Goal: Find contact information: Find contact information

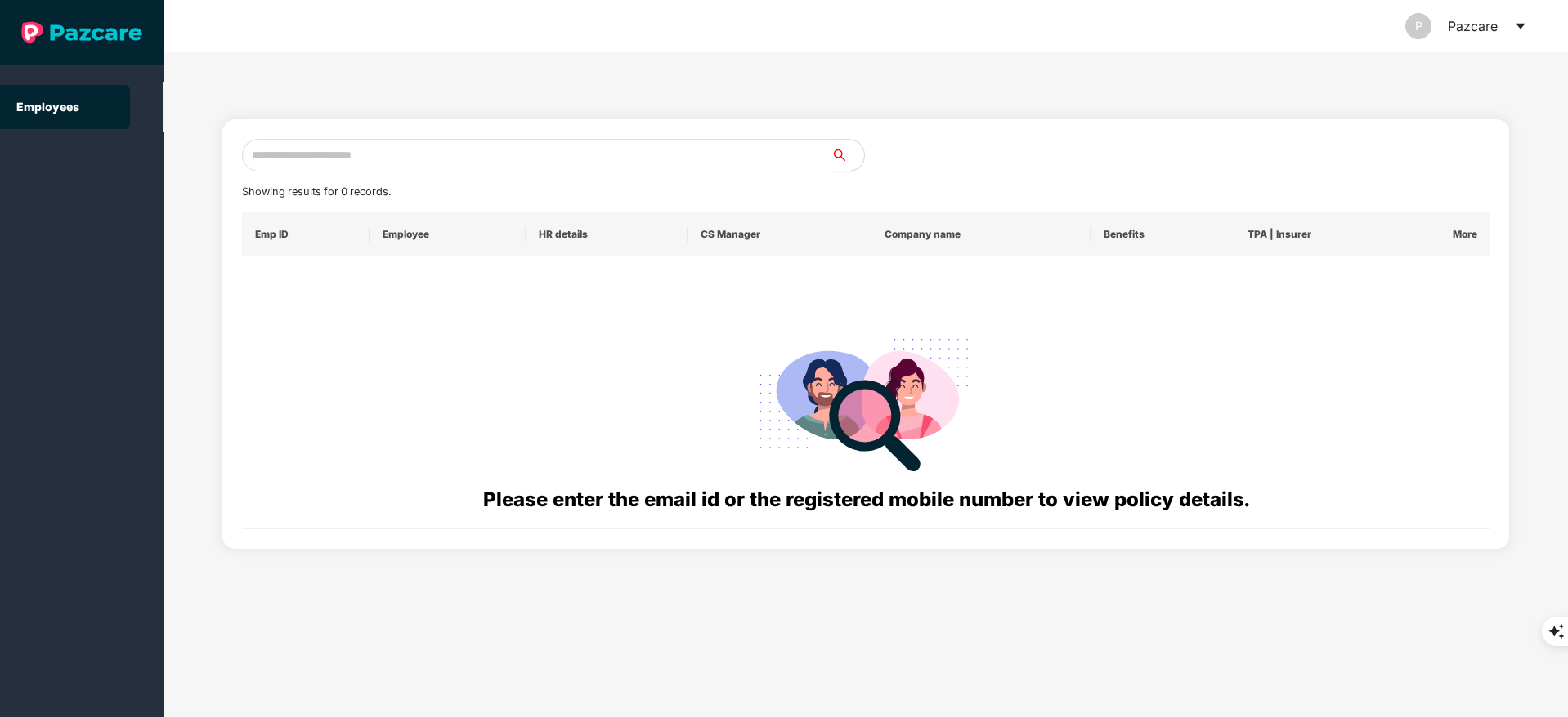
click at [277, 151] on input "text" at bounding box center [537, 155] width 590 height 33
paste input "**********"
type input "*"
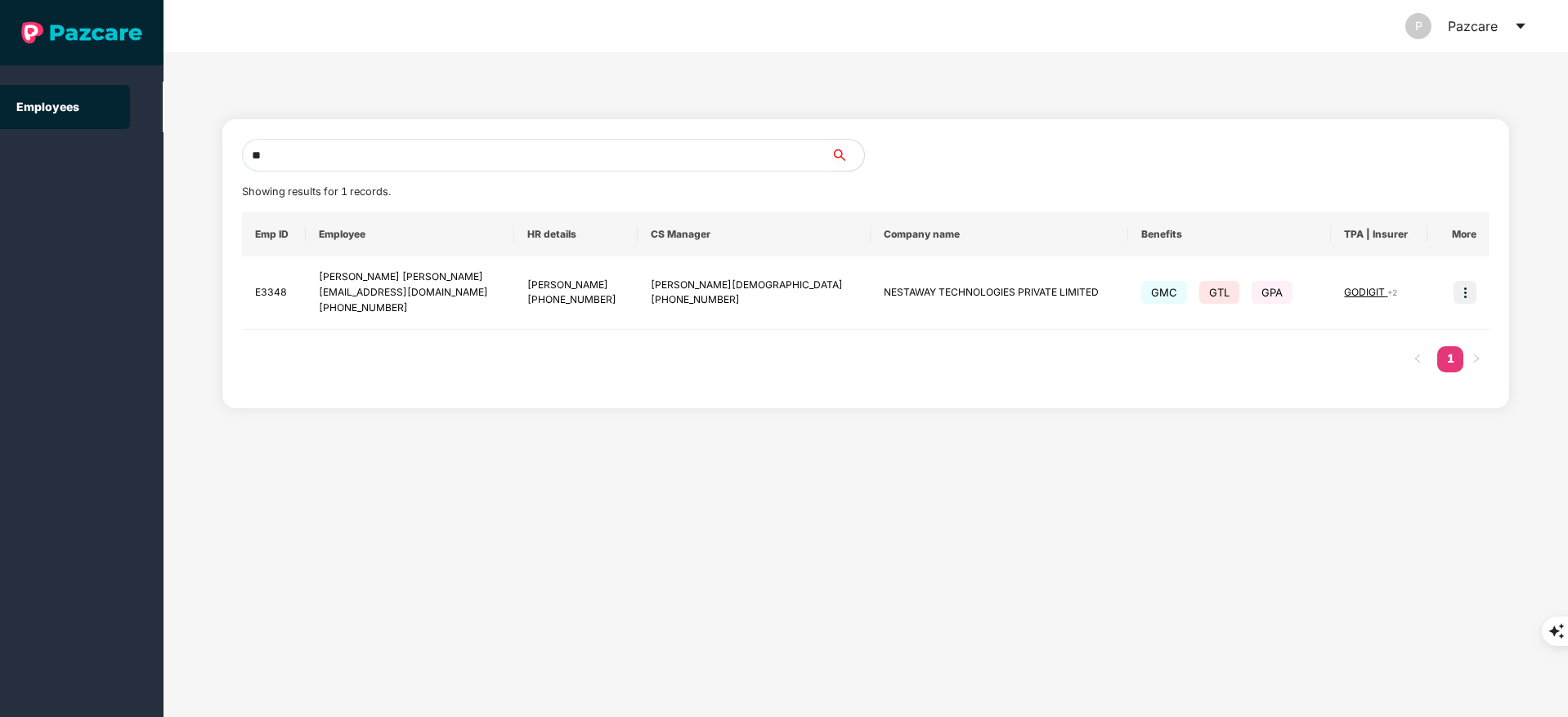
type input "*"
paste input "**********"
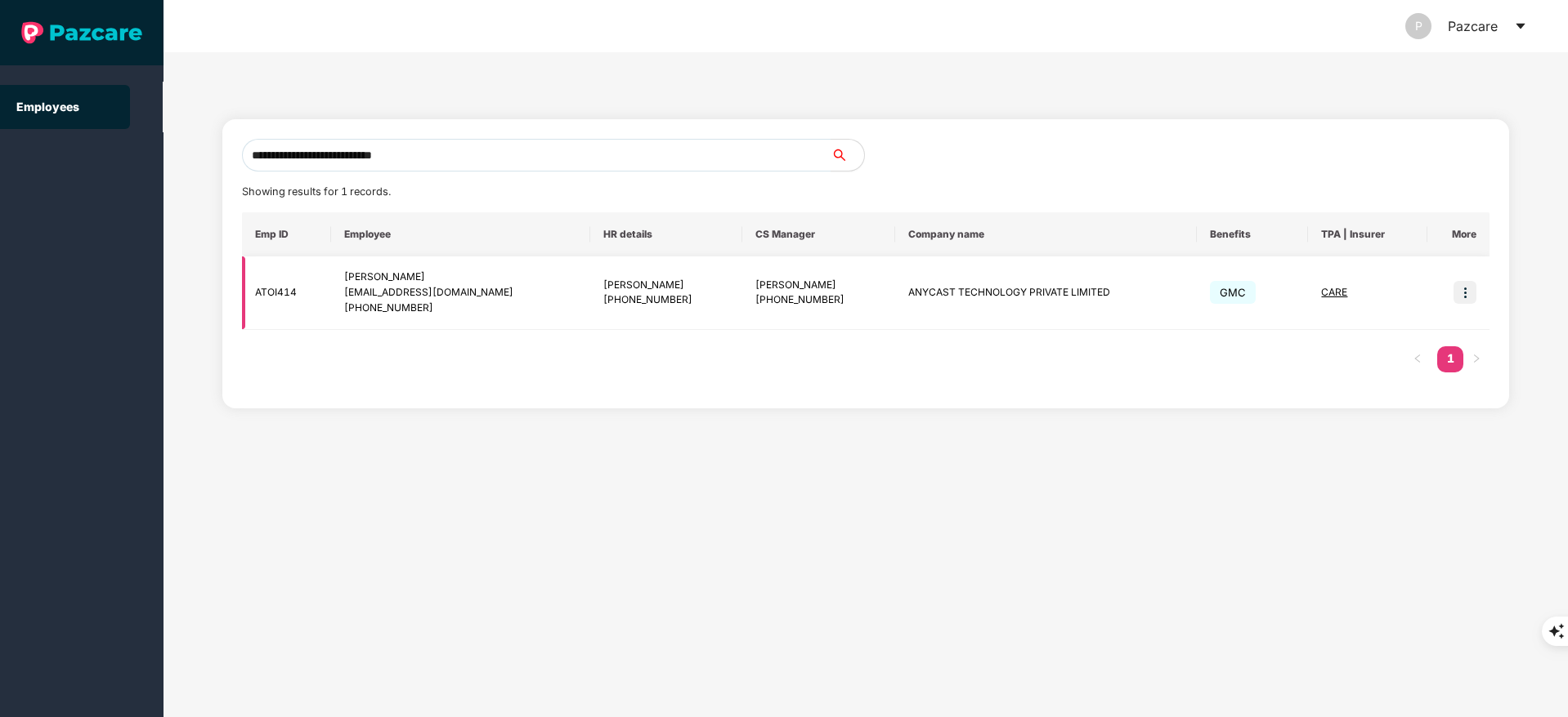
drag, startPoint x: 345, startPoint y: 295, endPoint x: 498, endPoint y: 293, distance: 153.0
click at [498, 293] on td "[PERSON_NAME] [PERSON_NAME][EMAIL_ADDRESS][DOMAIN_NAME] [PHONE_NUMBER]" at bounding box center [460, 293] width 258 height 74
copy div "[EMAIL_ADDRESS][DOMAIN_NAME]"
drag, startPoint x: 364, startPoint y: 307, endPoint x: 437, endPoint y: 314, distance: 73.3
click at [437, 314] on div "[PHONE_NUMBER]" at bounding box center [460, 308] width 232 height 16
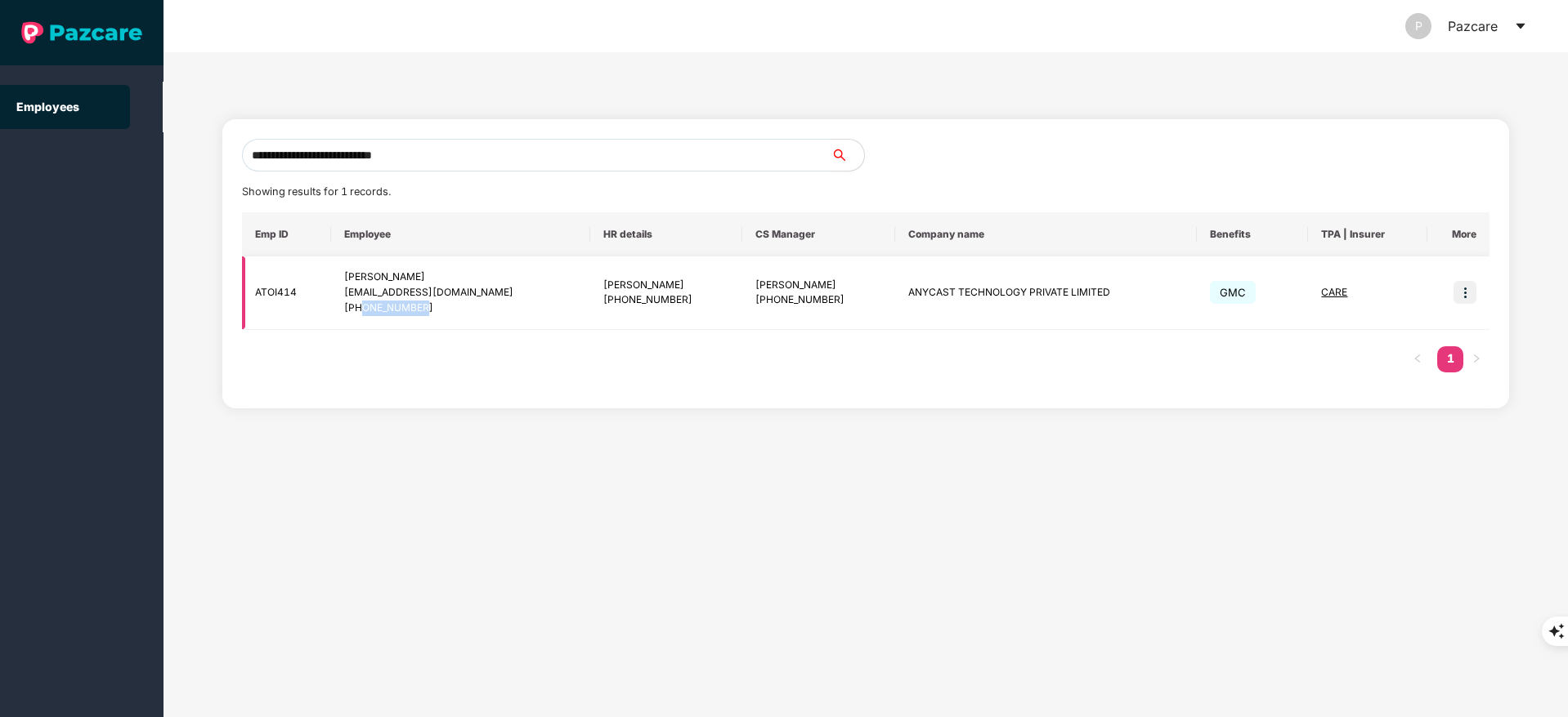
copy div "9965490060"
click at [440, 152] on input "**********" at bounding box center [537, 155] width 590 height 33
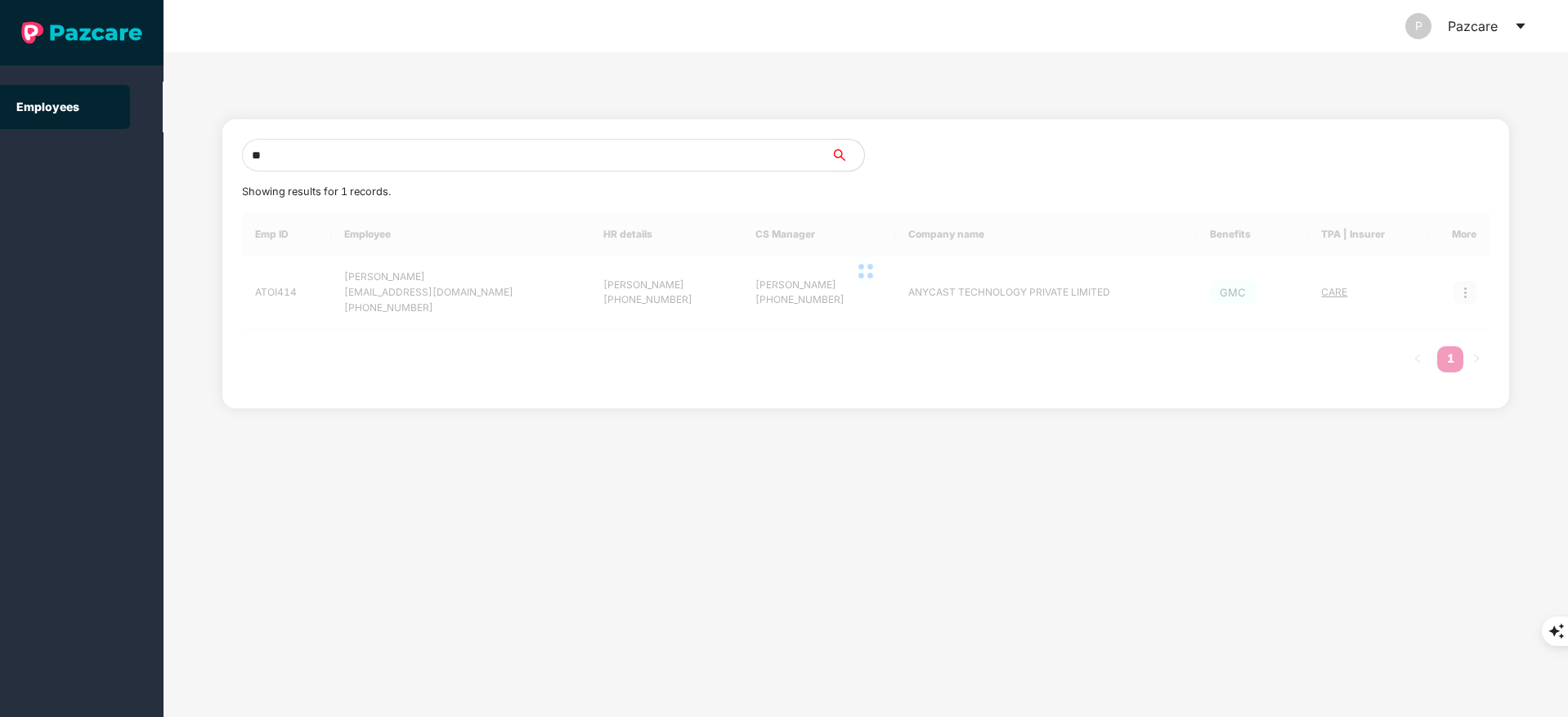
type input "*"
paste input "**********"
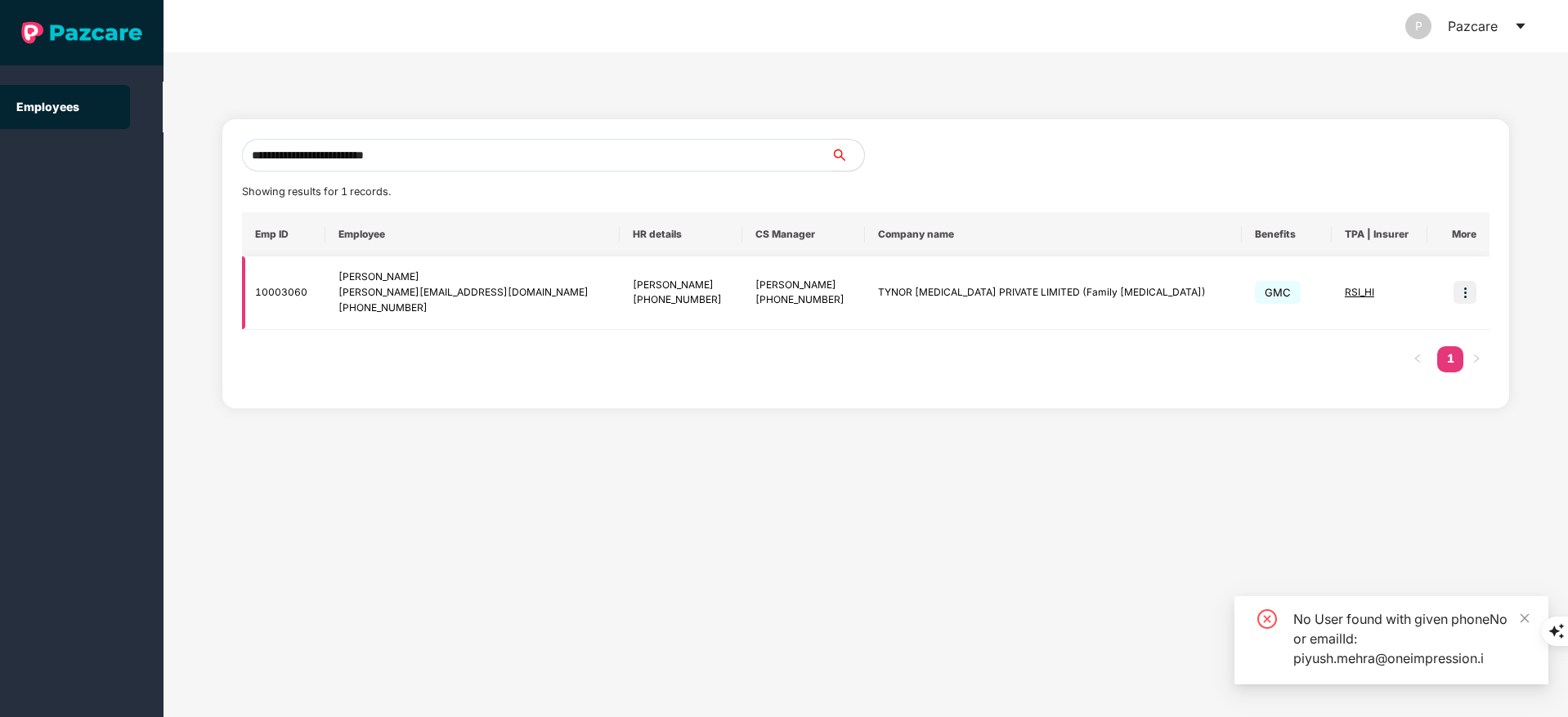
type input "**********"
click at [1468, 300] on img at bounding box center [1464, 292] width 23 height 23
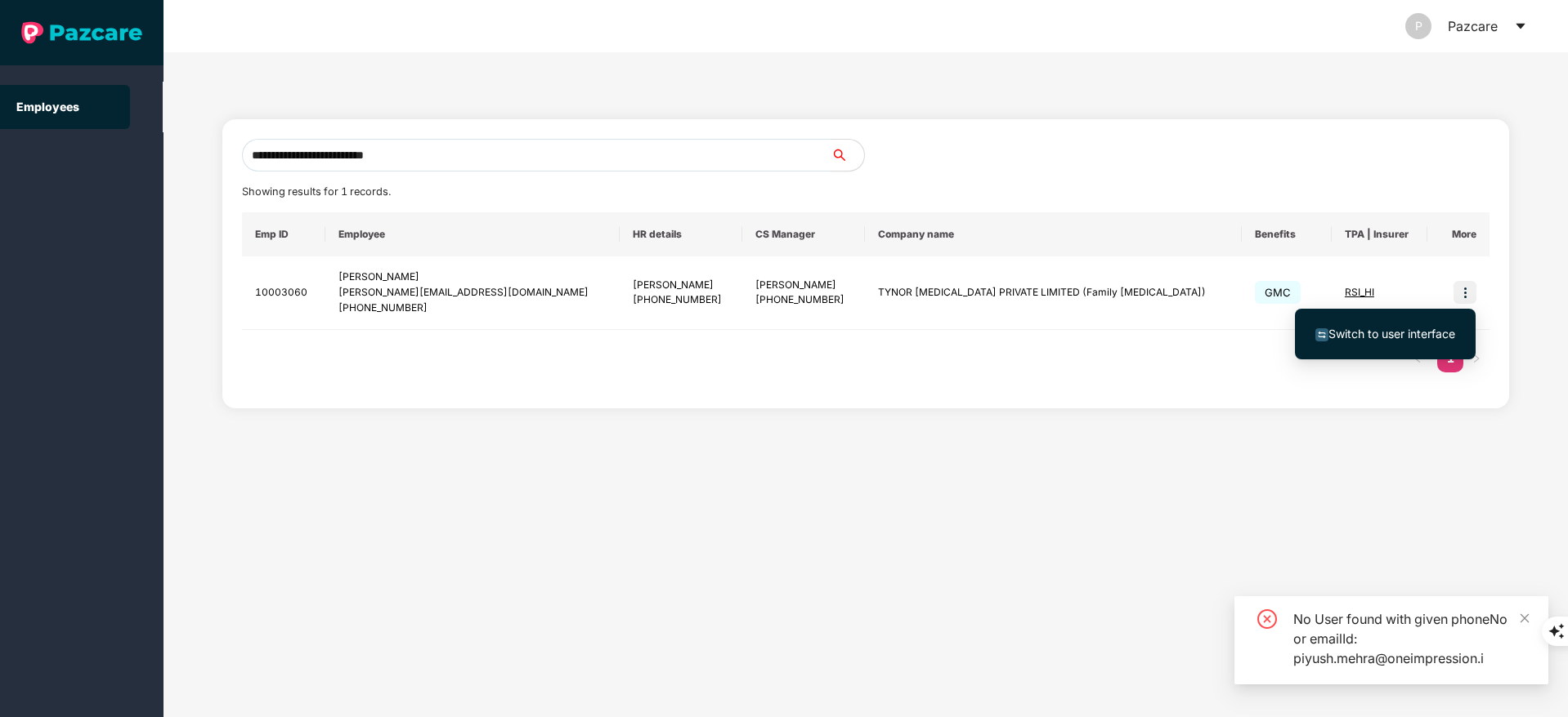
click at [1410, 335] on span "Switch to user interface" at bounding box center [1391, 333] width 127 height 14
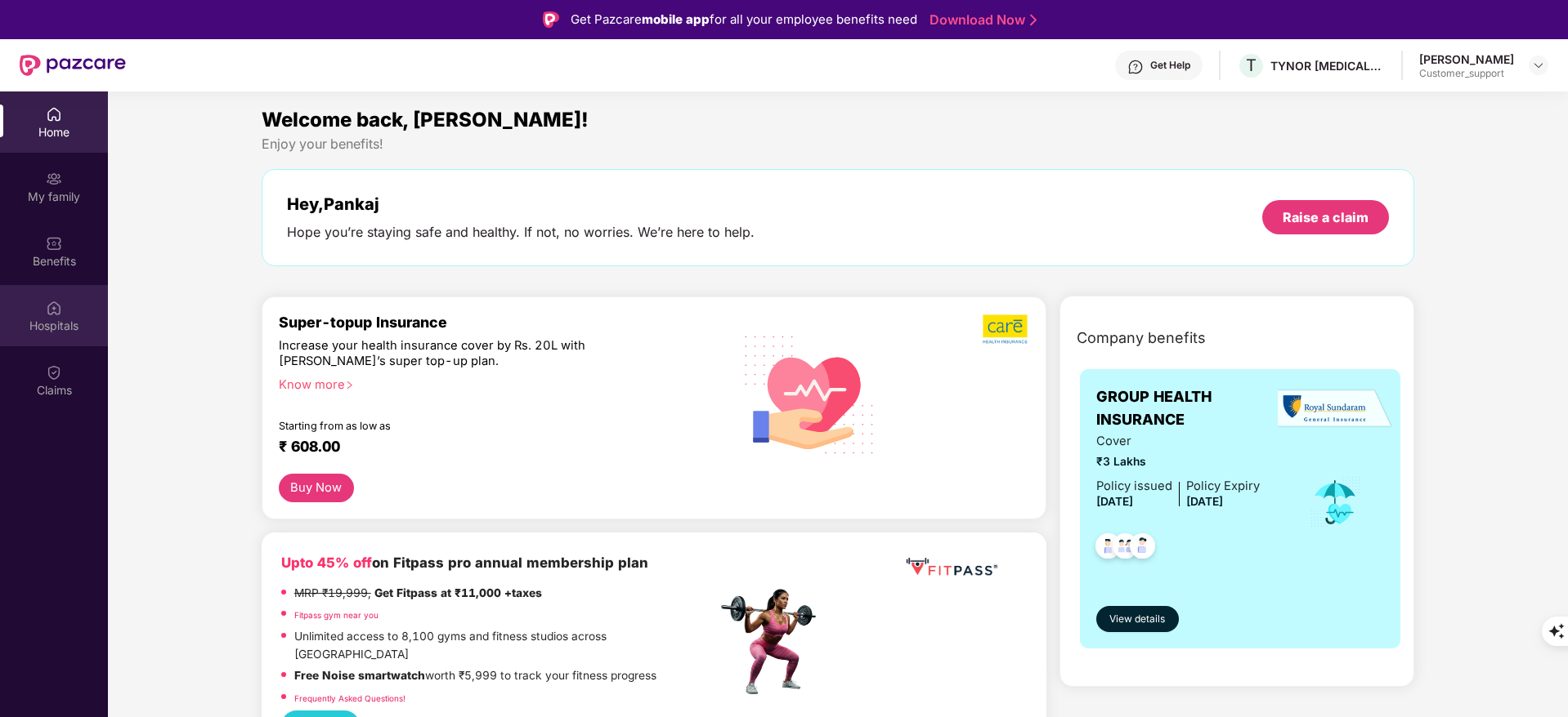
click at [62, 313] on div "Hospitals" at bounding box center [54, 316] width 108 height 61
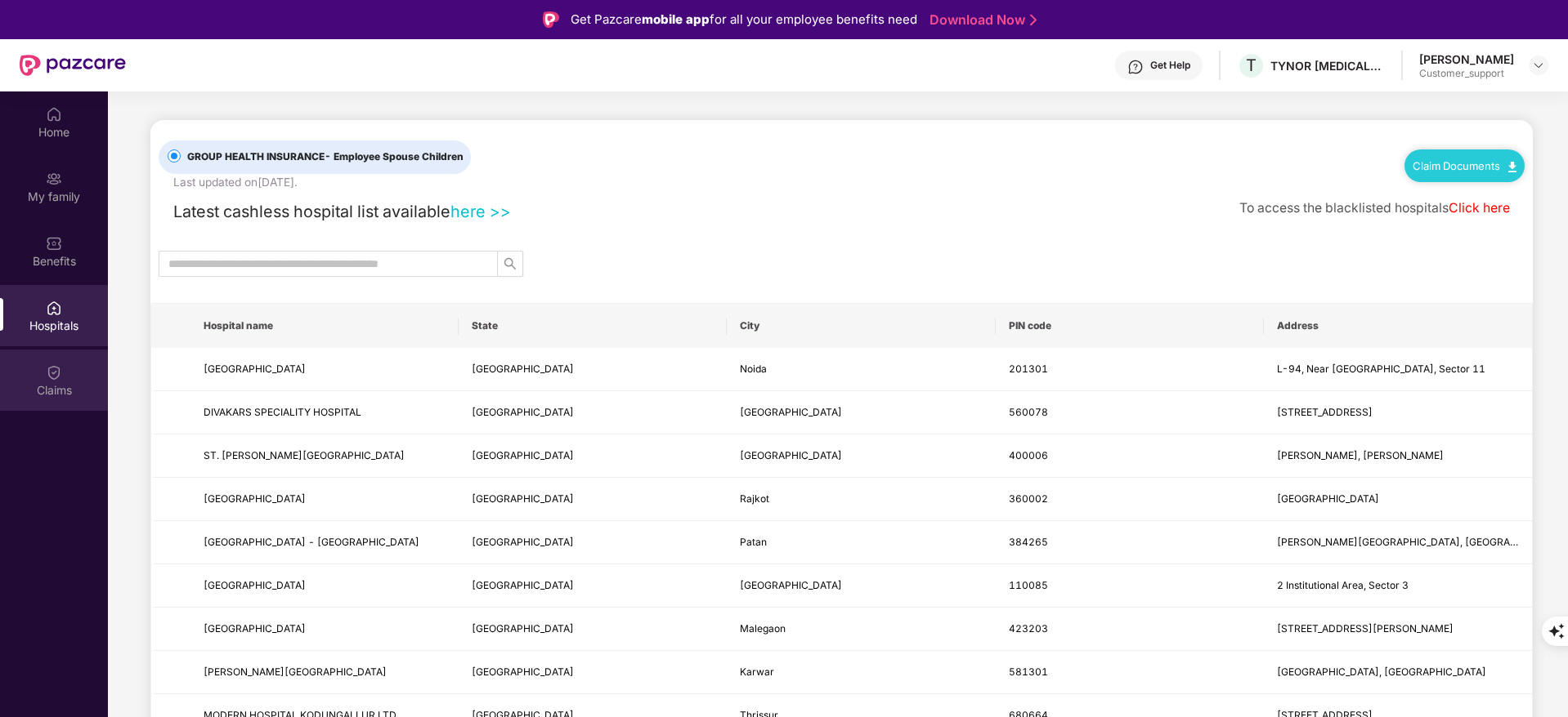
click at [57, 380] on div "Claims" at bounding box center [54, 379] width 108 height 61
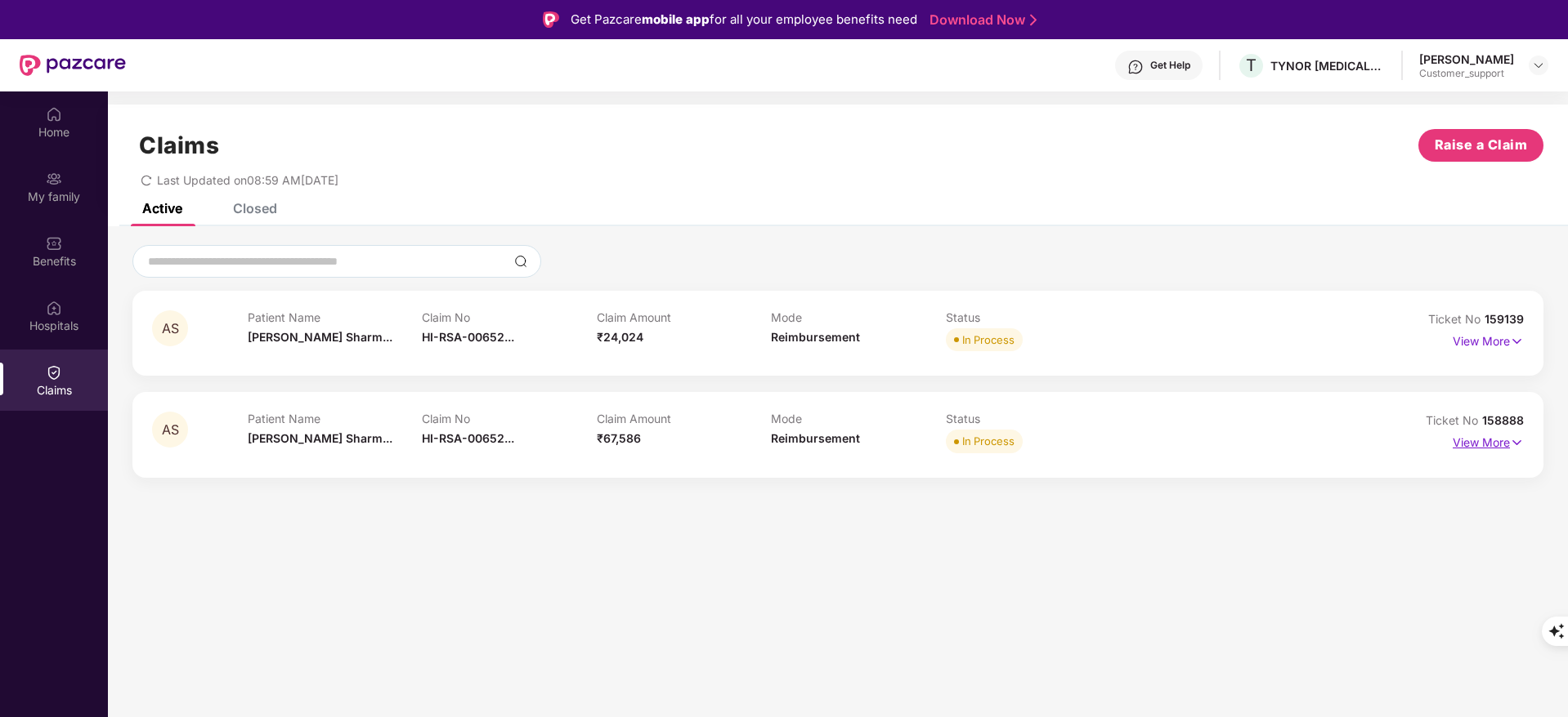
click at [1491, 434] on p "View More" at bounding box center [1488, 441] width 71 height 22
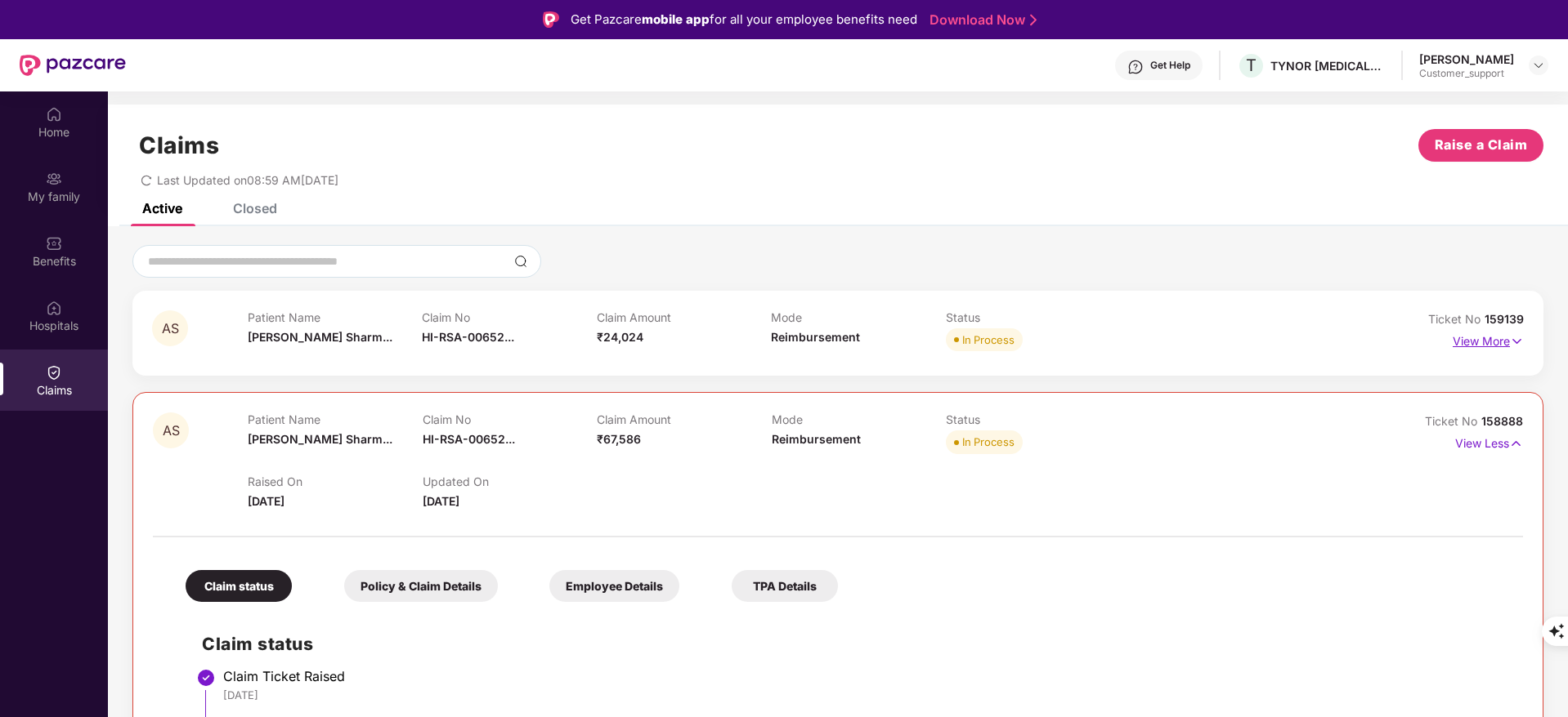
click at [1487, 343] on p "View More" at bounding box center [1488, 339] width 71 height 22
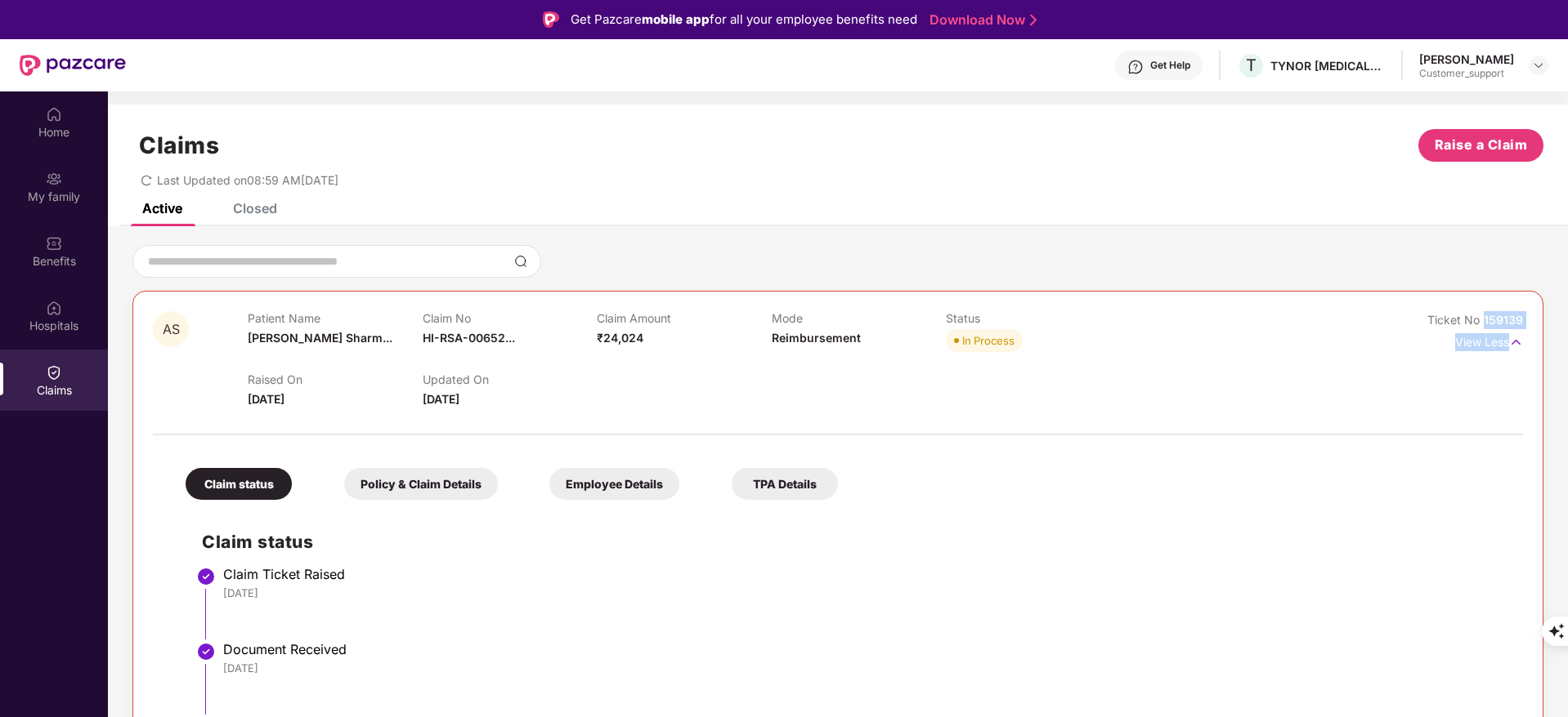
drag, startPoint x: 1479, startPoint y: 324, endPoint x: 1538, endPoint y: 331, distance: 59.4
click at [1538, 331] on div "AS Patient Name [PERSON_NAME]... Claim No HI-RSA-00652... Claim Amount ₹24,024 …" at bounding box center [838, 717] width 1411 height 852
click at [1522, 317] on div "AS Patient Name [PERSON_NAME]... Claim No HI-RSA-00652... Claim Amount ₹24,024 …" at bounding box center [838, 717] width 1411 height 852
drag, startPoint x: 1483, startPoint y: 317, endPoint x: 1522, endPoint y: 320, distance: 39.1
click at [1522, 320] on div "AS Patient Name [PERSON_NAME]... Claim No HI-RSA-00652... Claim Amount ₹24,024 …" at bounding box center [838, 717] width 1411 height 852
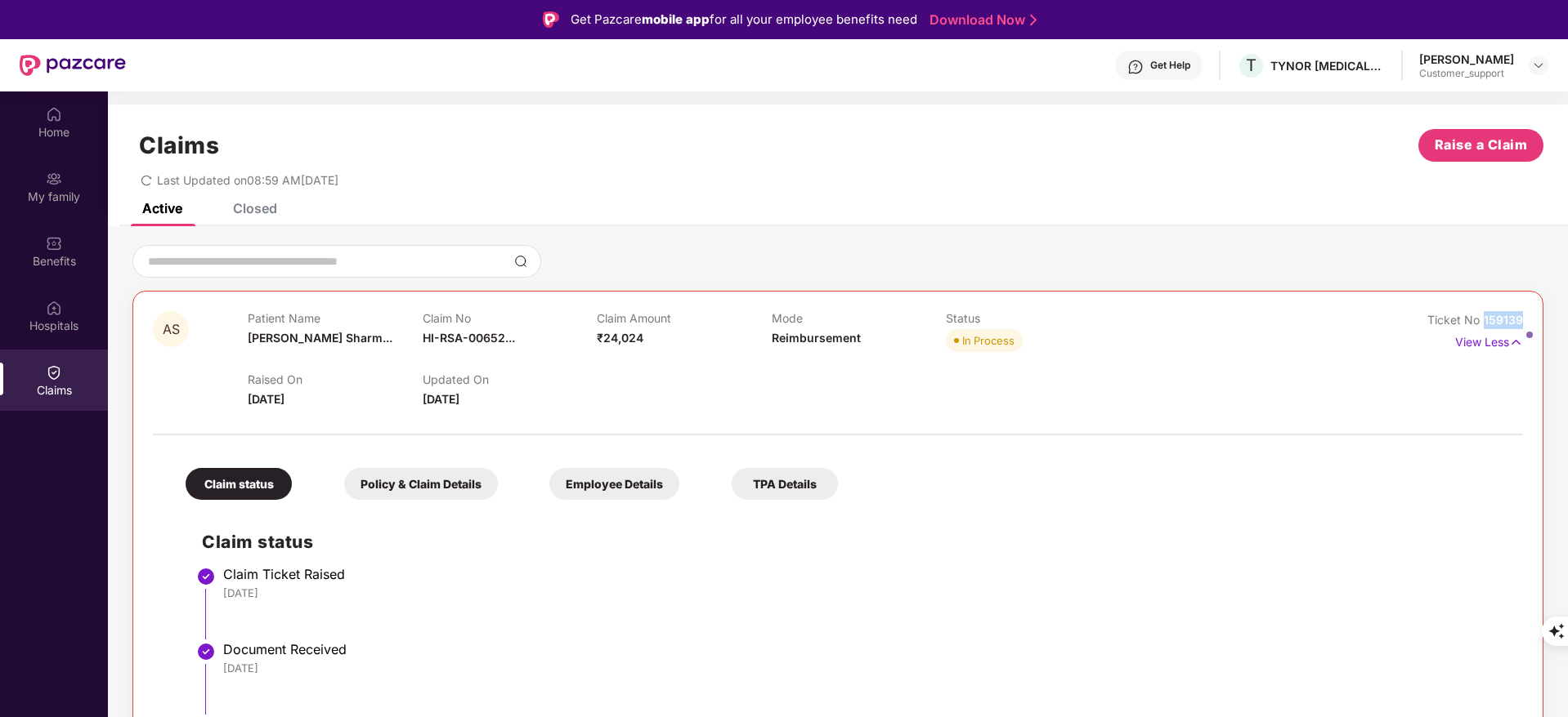
copy span "159139"
click at [1502, 336] on p "View Less" at bounding box center [1489, 340] width 68 height 22
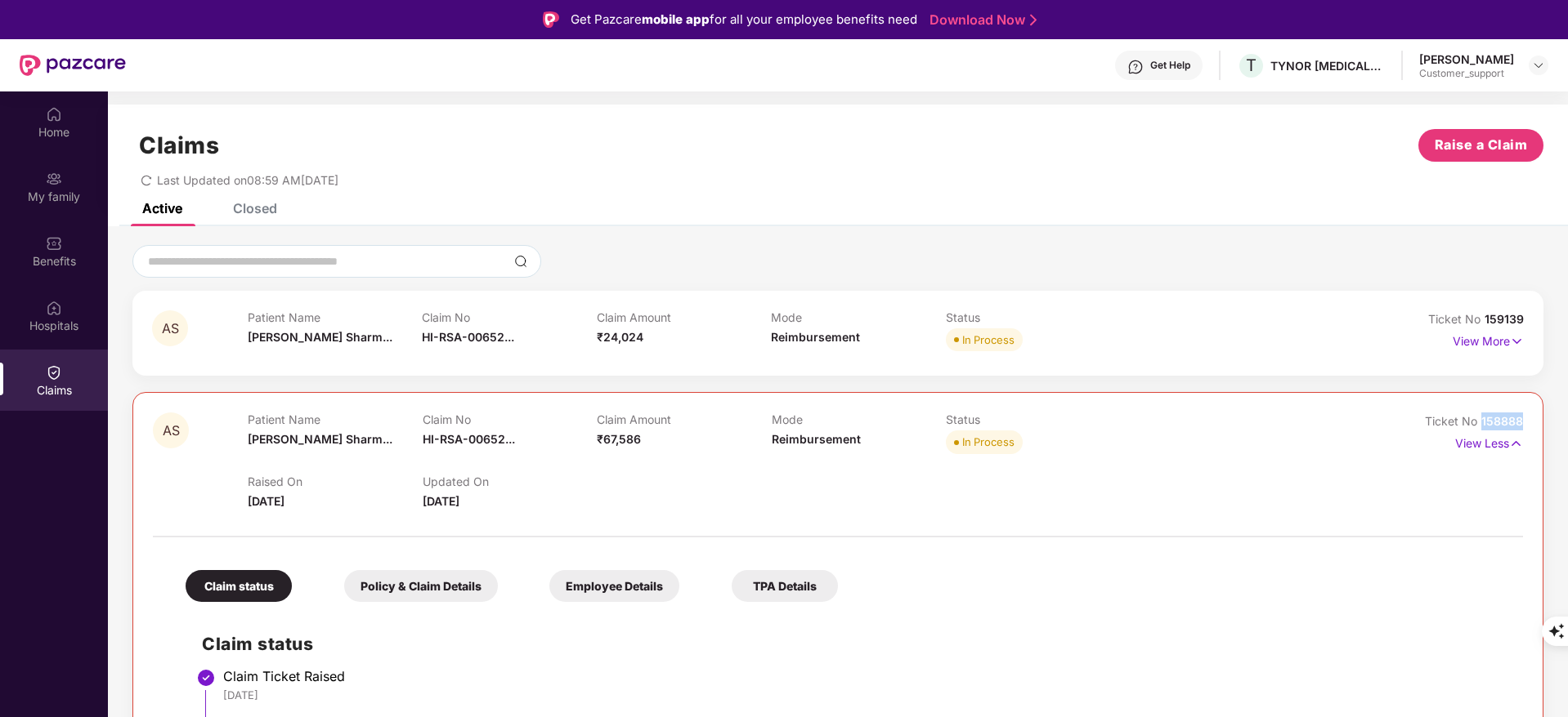
drag, startPoint x: 1481, startPoint y: 419, endPoint x: 1522, endPoint y: 423, distance: 41.2
copy span "158888"
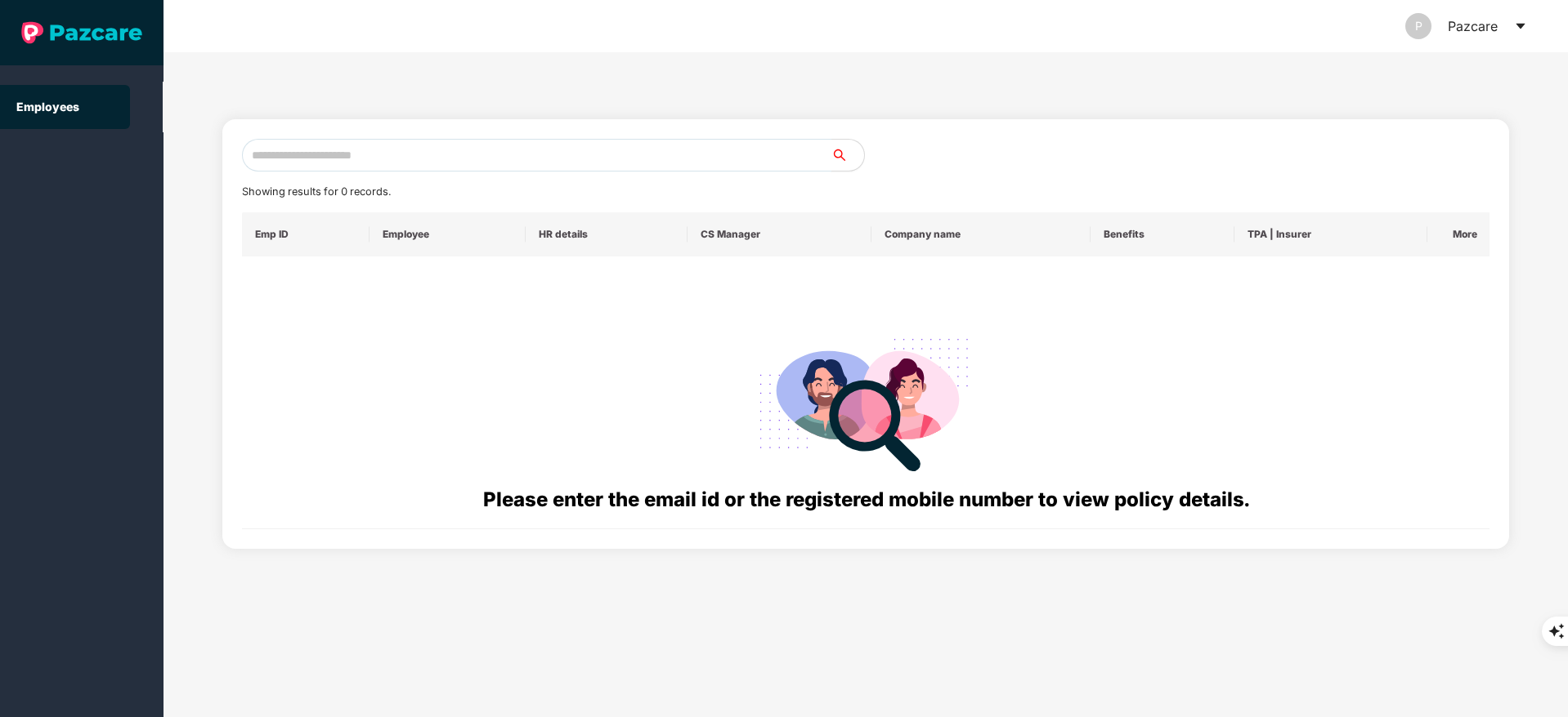
click at [282, 161] on input "text" at bounding box center [537, 155] width 590 height 33
paste input "**********"
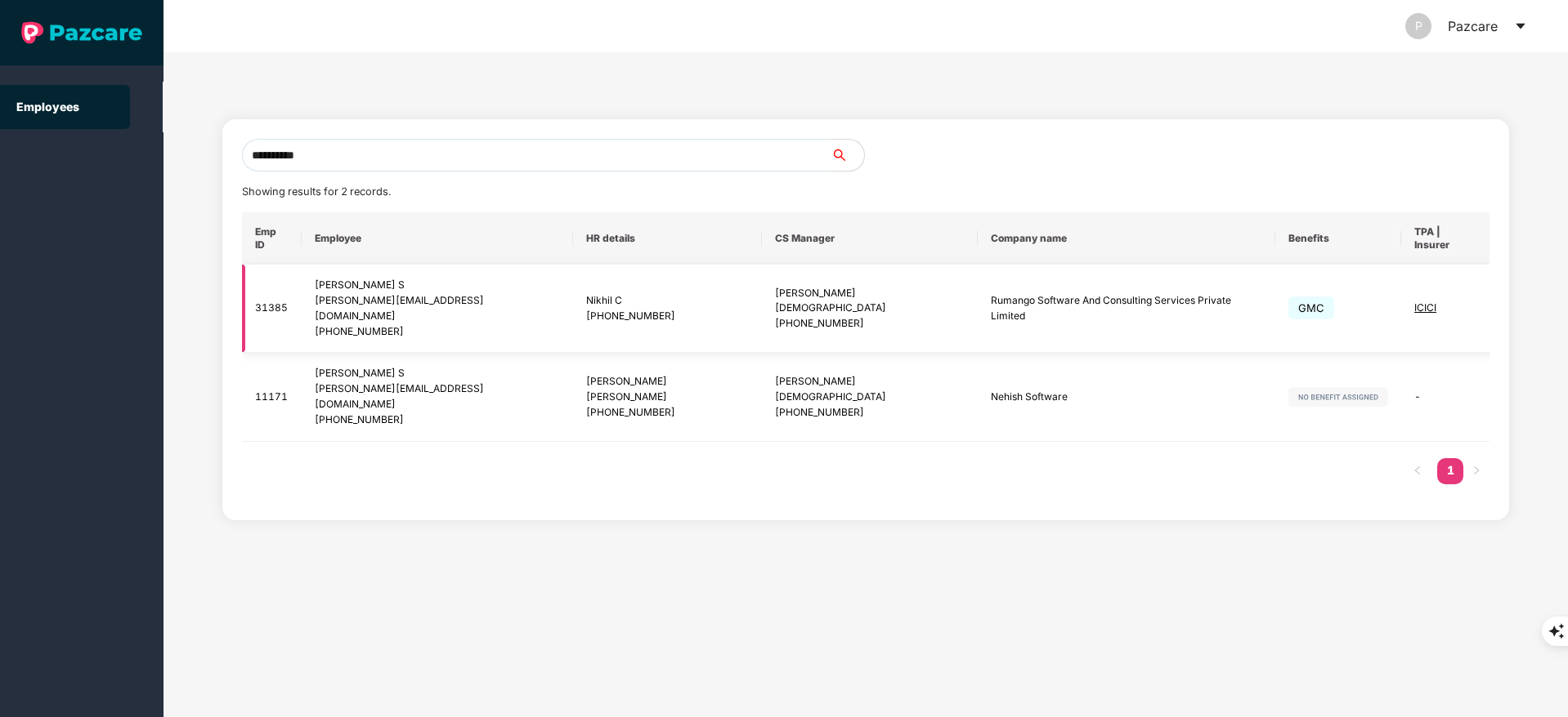
type input "**********"
click at [1521, 297] on img at bounding box center [1531, 308] width 23 height 23
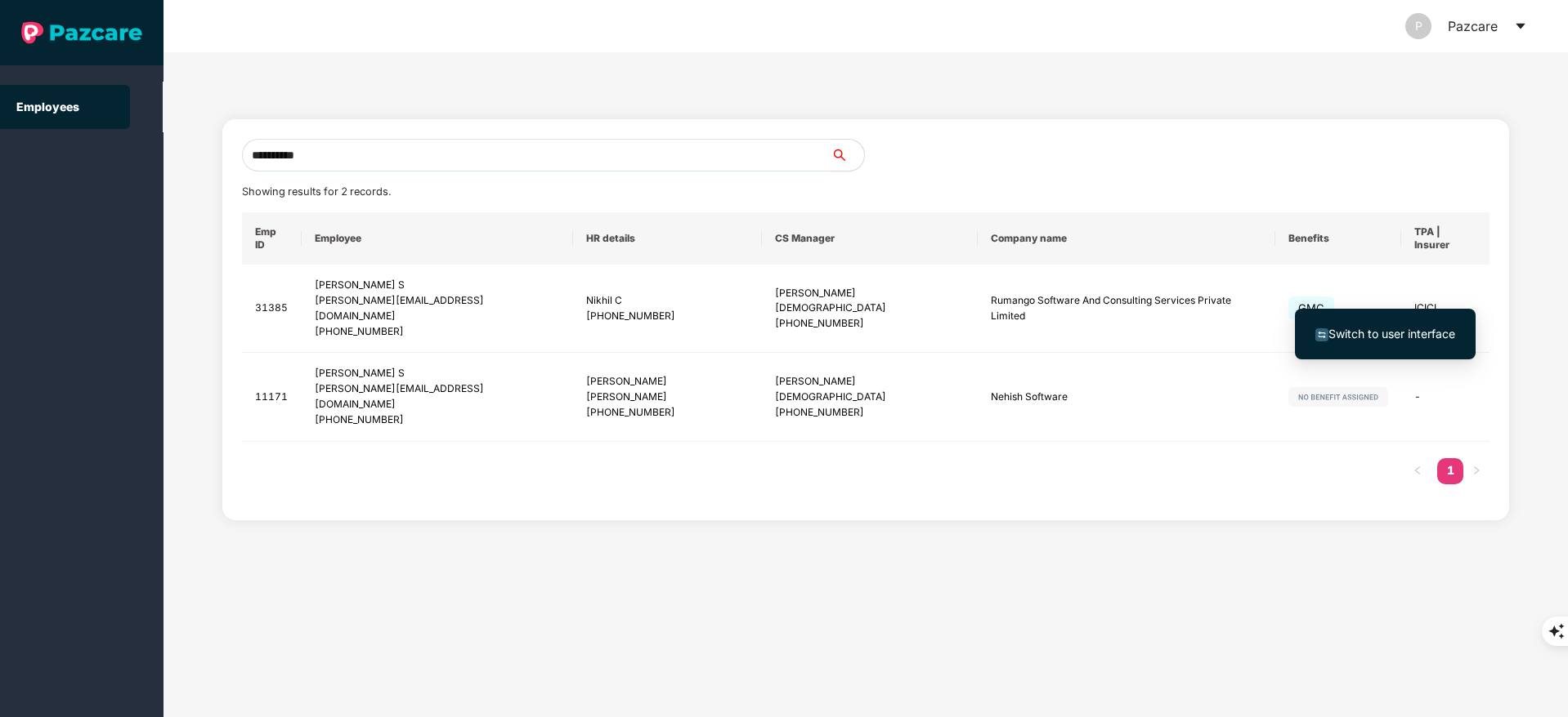
click at [1435, 338] on span "Switch to user interface" at bounding box center [1391, 333] width 127 height 14
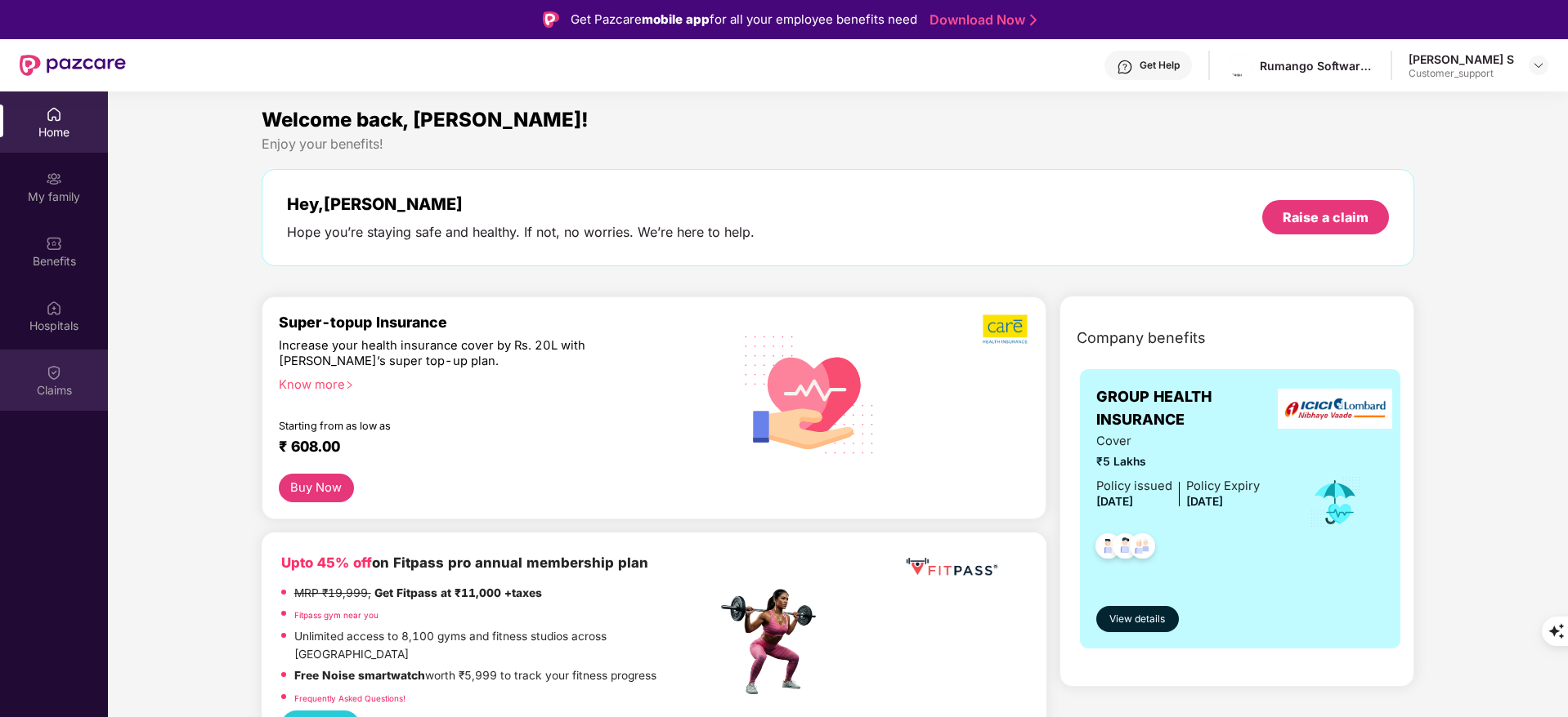
click at [53, 373] on img at bounding box center [54, 372] width 16 height 16
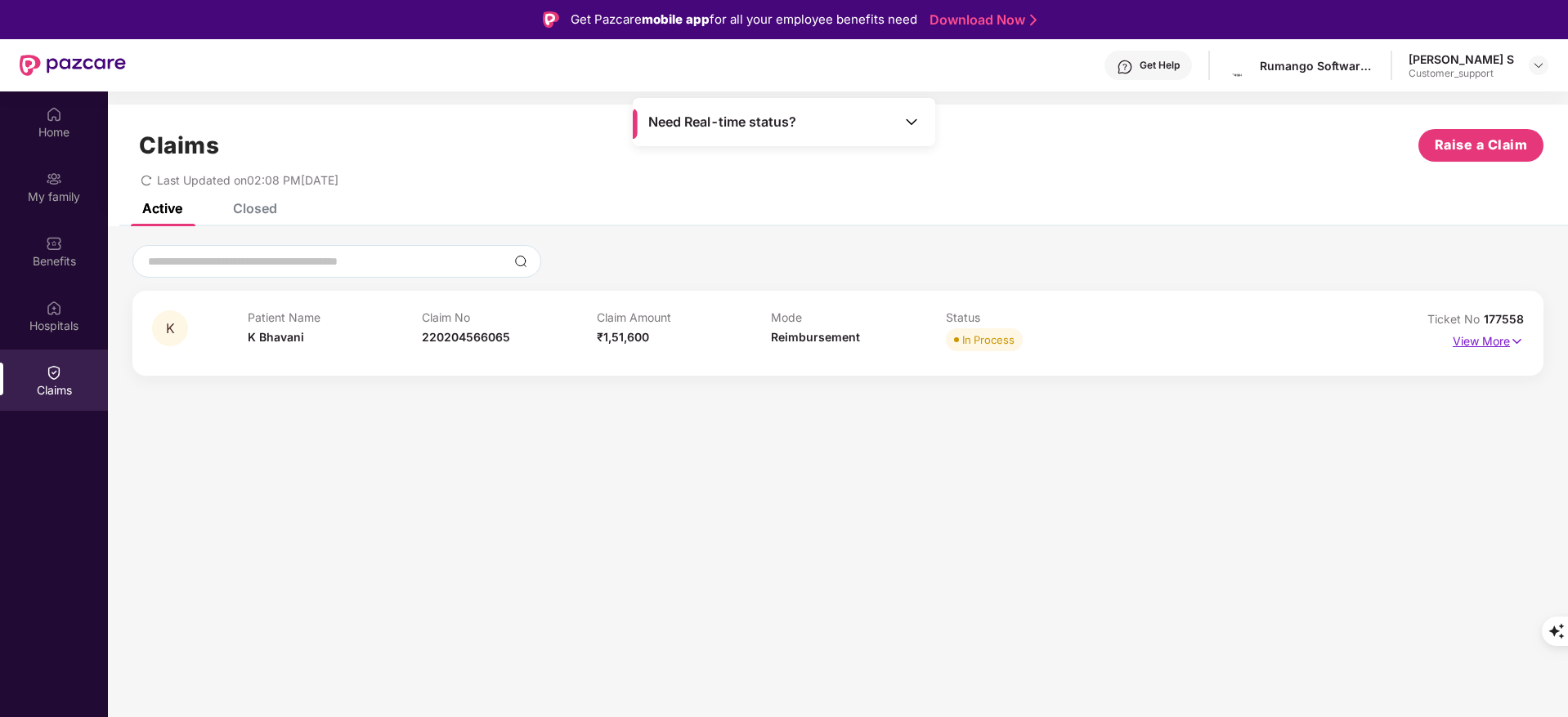
click at [1481, 345] on p "View More" at bounding box center [1488, 339] width 71 height 22
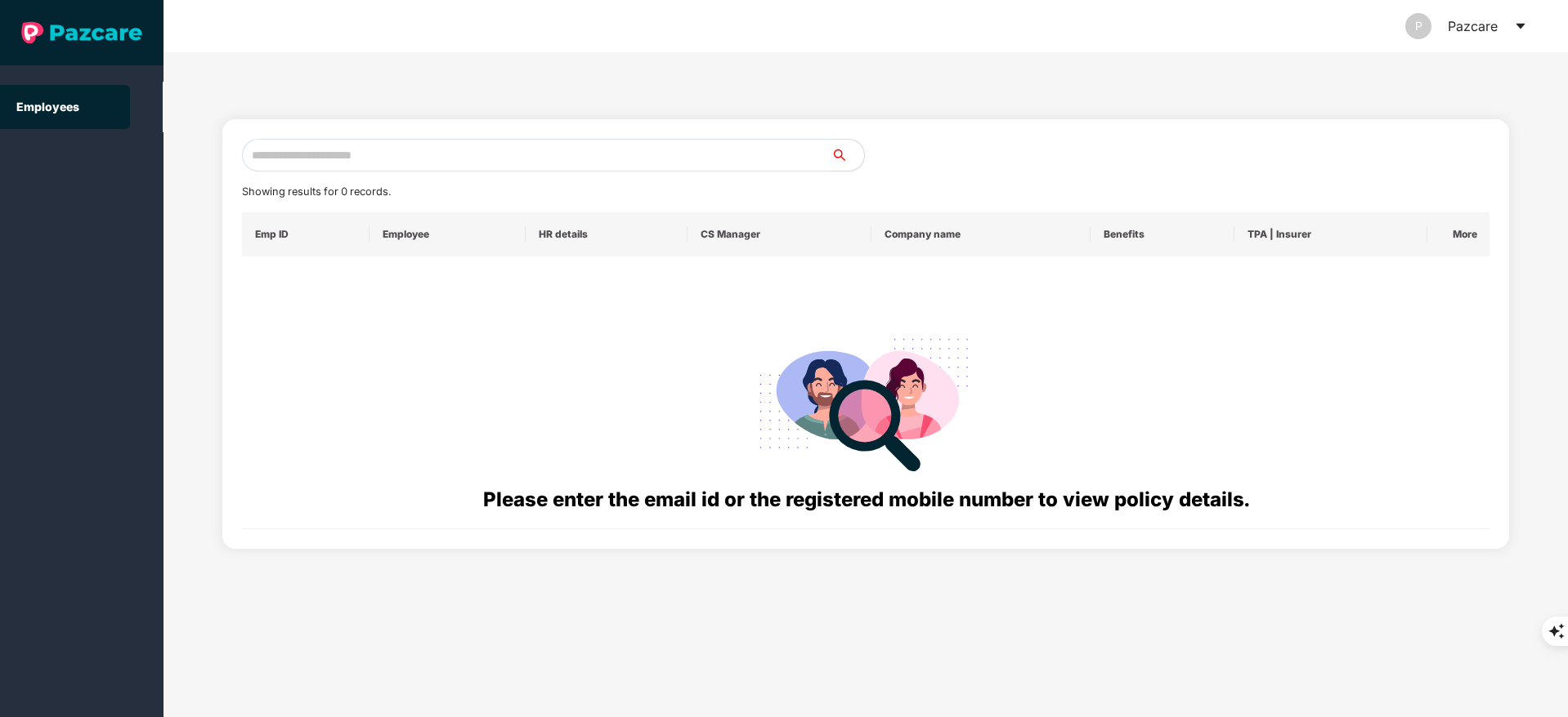
click at [309, 148] on input "text" at bounding box center [537, 155] width 590 height 33
paste input "**********"
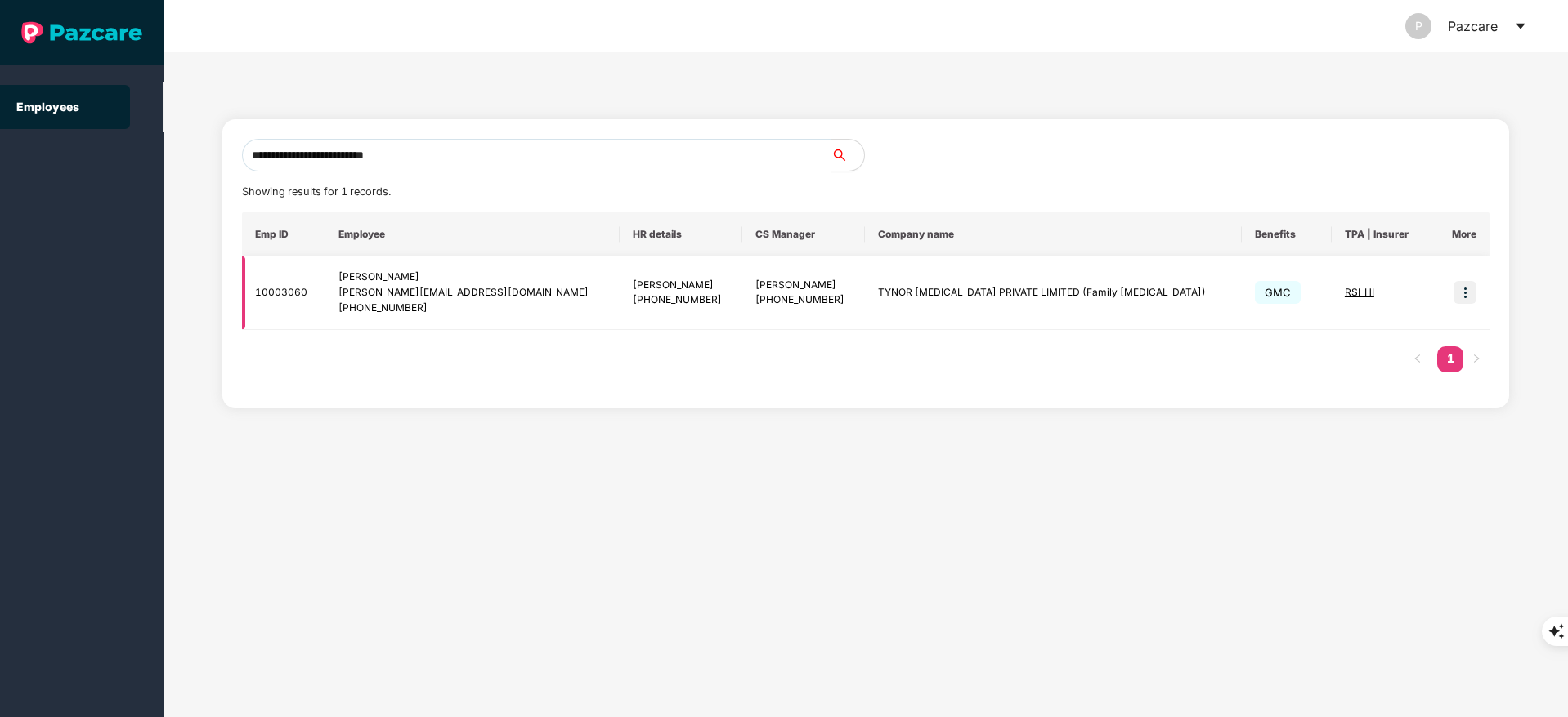
type input "**********"
click at [1460, 287] on img at bounding box center [1464, 292] width 23 height 23
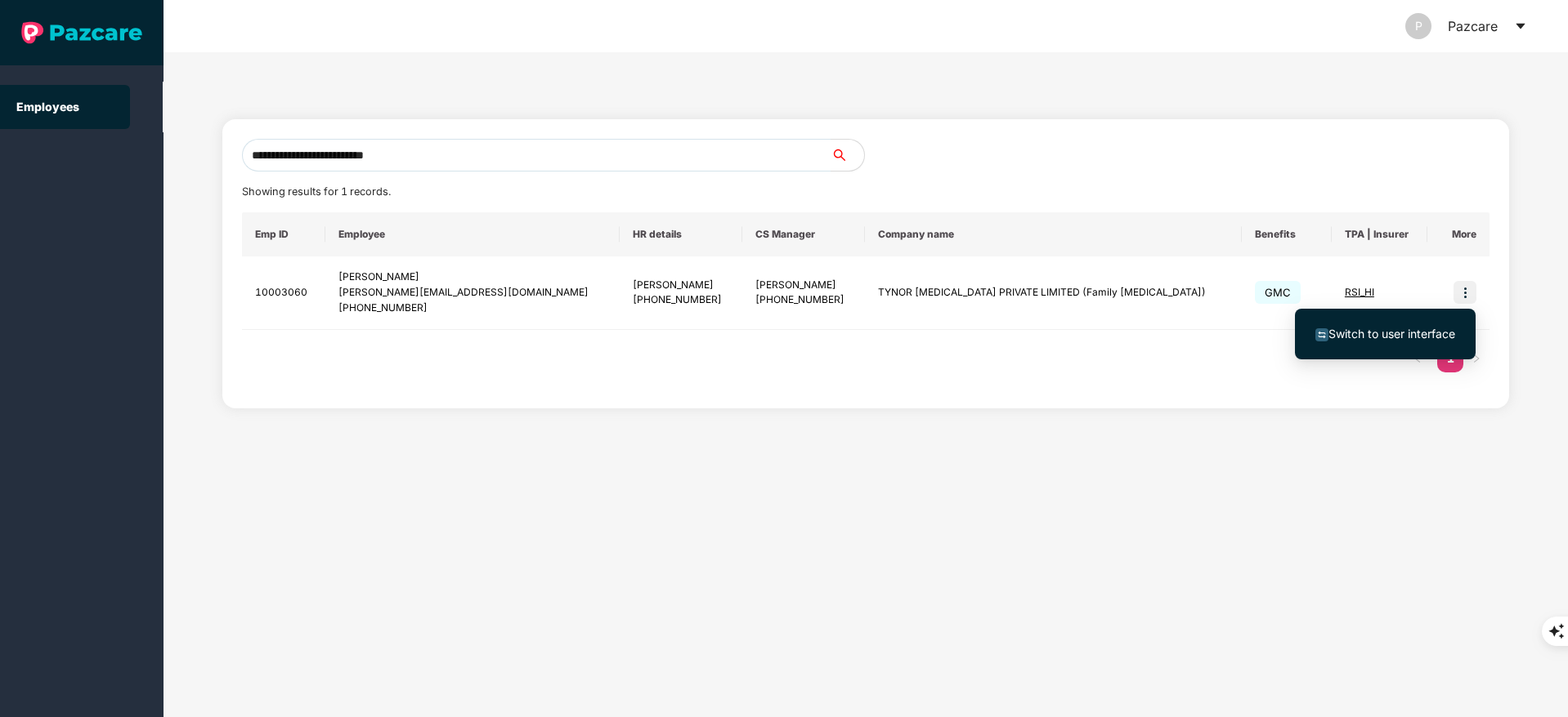
click at [1418, 330] on span "Switch to user interface" at bounding box center [1391, 333] width 127 height 14
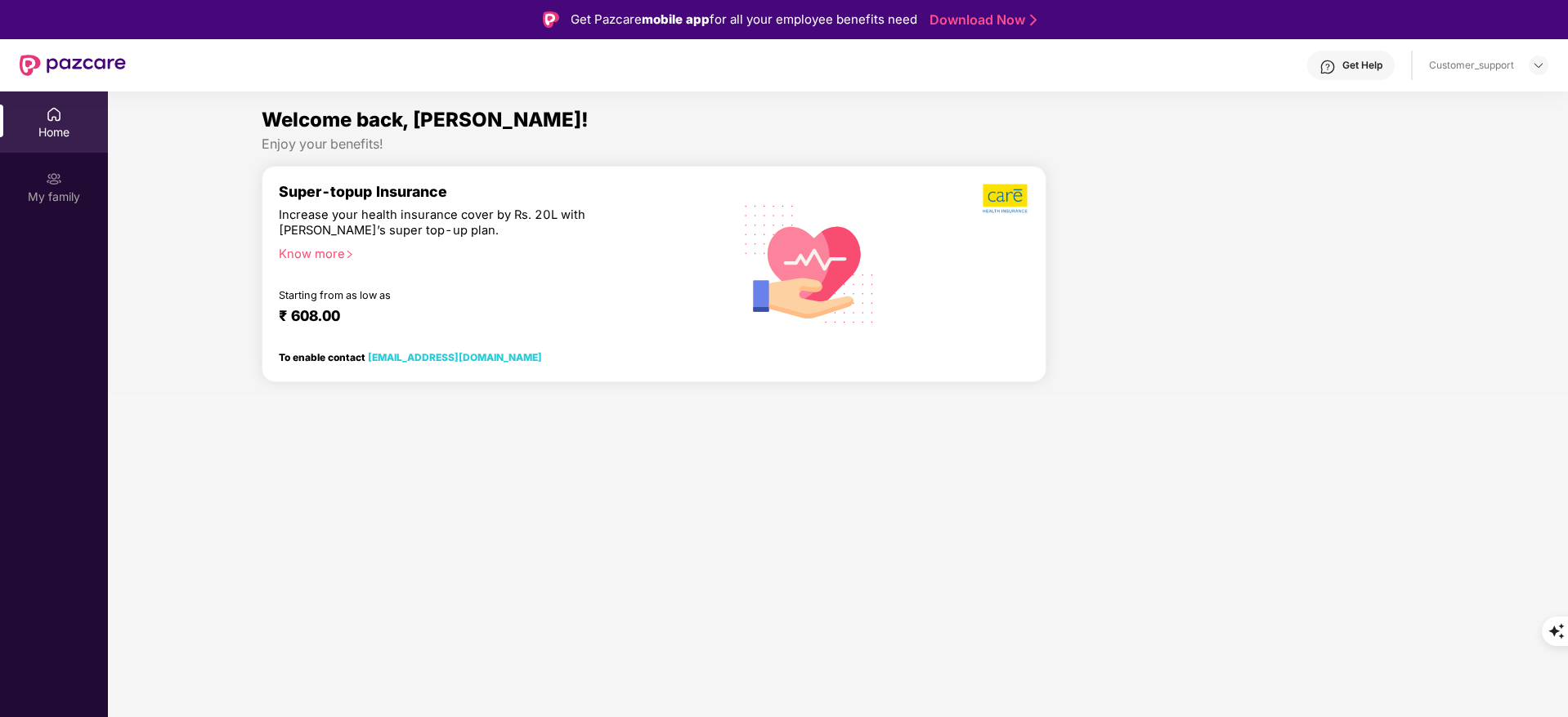
click at [47, 210] on div "My family" at bounding box center [54, 186] width 108 height 61
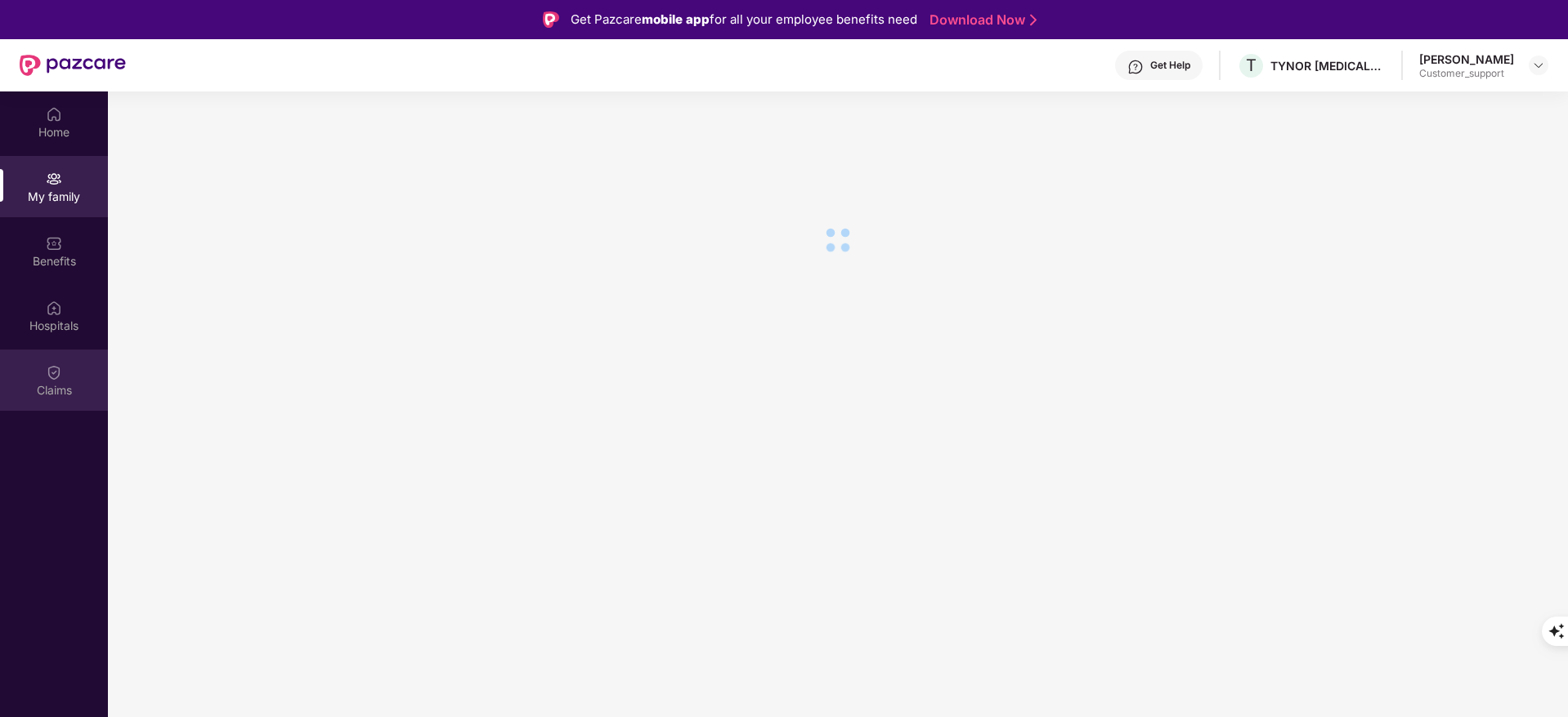
click at [65, 374] on div "Claims" at bounding box center [54, 379] width 108 height 61
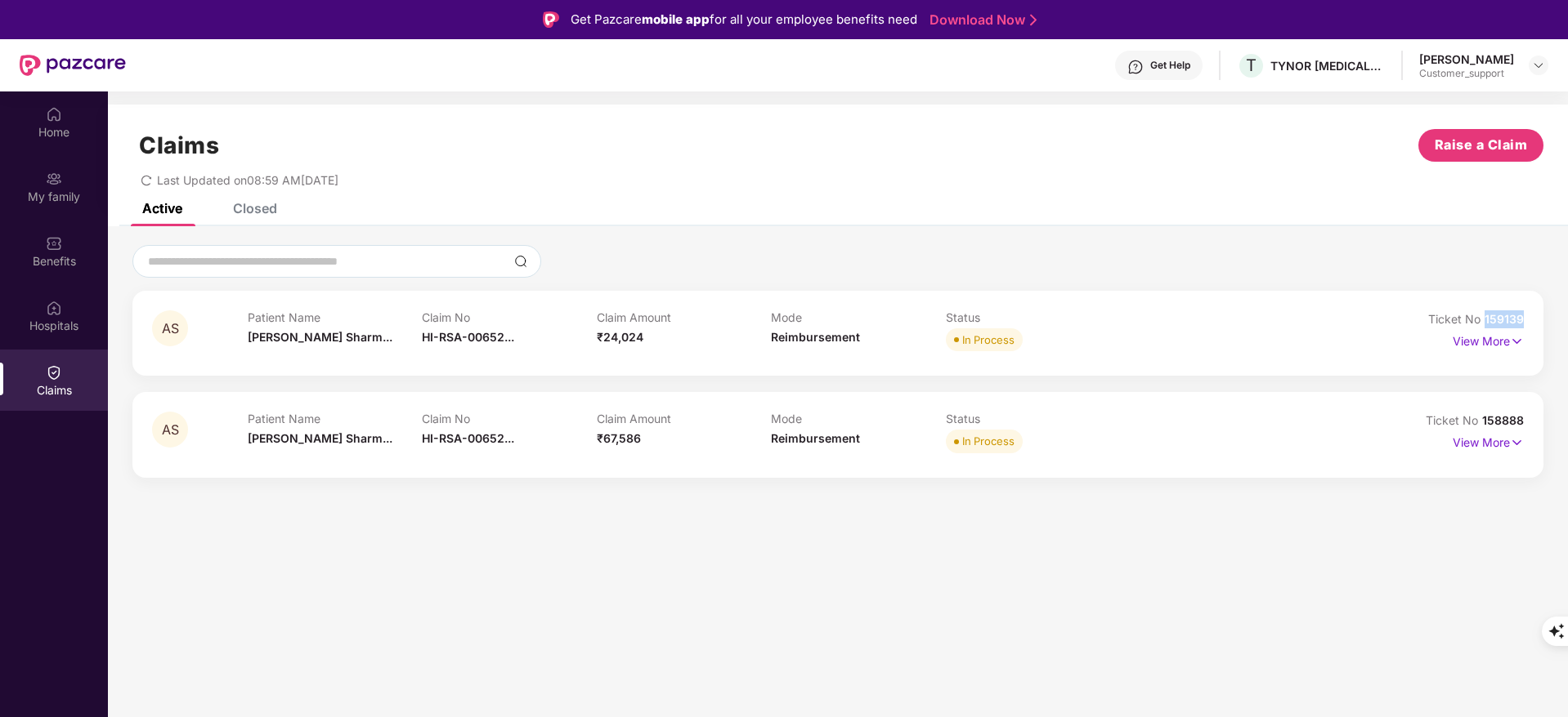
drag, startPoint x: 1487, startPoint y: 324, endPoint x: 1523, endPoint y: 321, distance: 36.1
click at [1523, 321] on div "AS Patient Name [PERSON_NAME]... Claim No HI-RSA-00652... Claim Amount ₹24,024 …" at bounding box center [838, 333] width 1411 height 85
copy span "159139"
drag, startPoint x: 1484, startPoint y: 422, endPoint x: 1531, endPoint y: 429, distance: 47.5
click at [1531, 429] on div "AS Patient Name [PERSON_NAME]... Claim No HI-RSA-00652... Claim Amount ₹67,586 …" at bounding box center [838, 434] width 1411 height 85
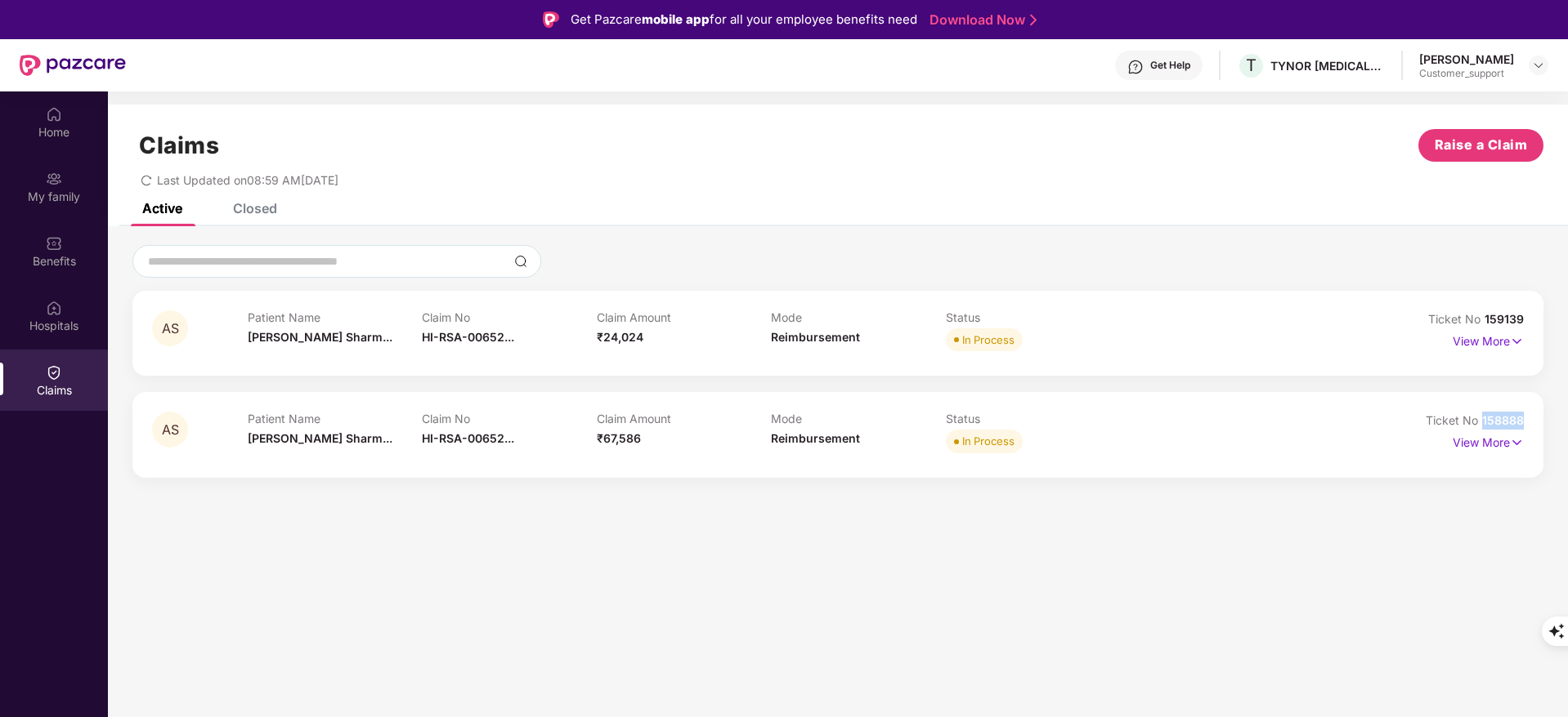
copy span "158888"
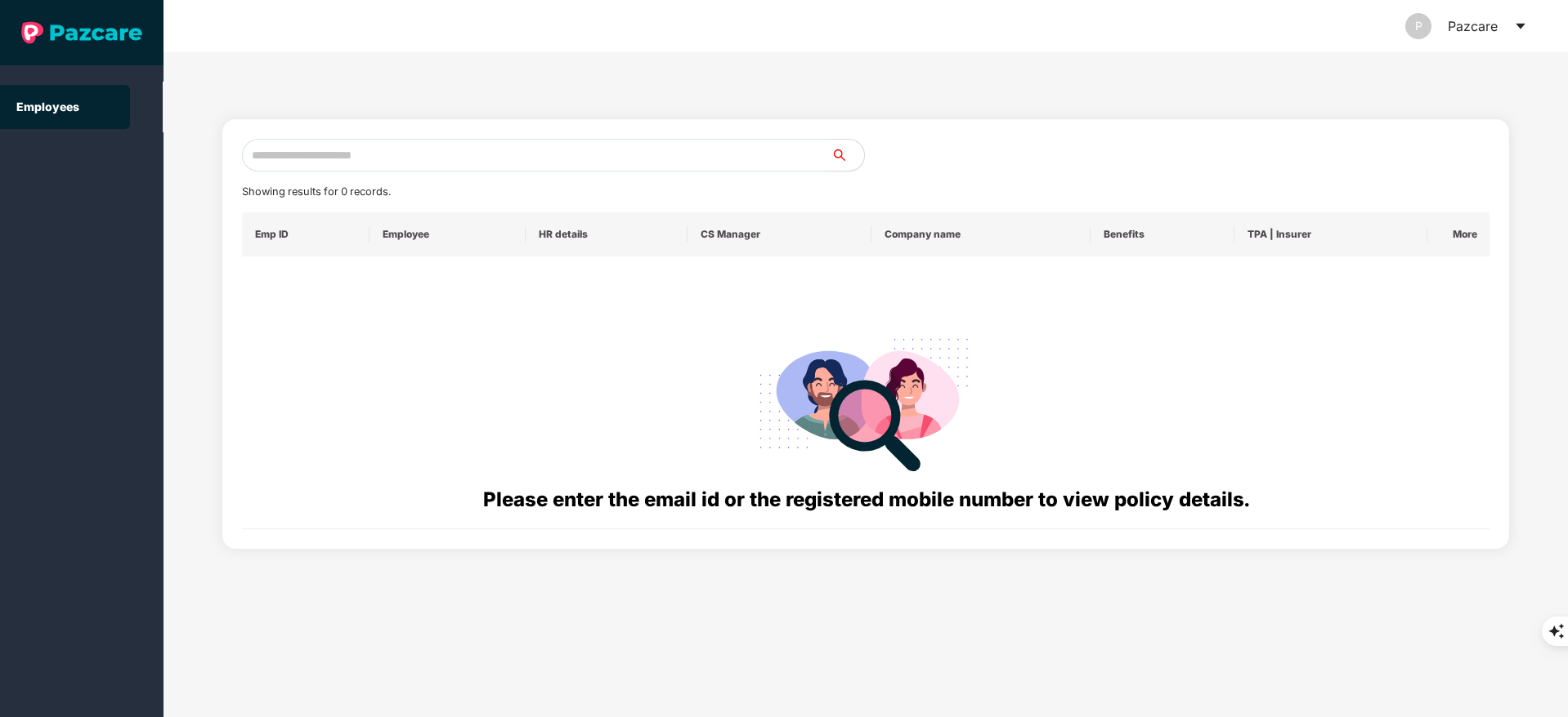
click at [330, 159] on input "text" at bounding box center [537, 155] width 590 height 33
paste input "**********"
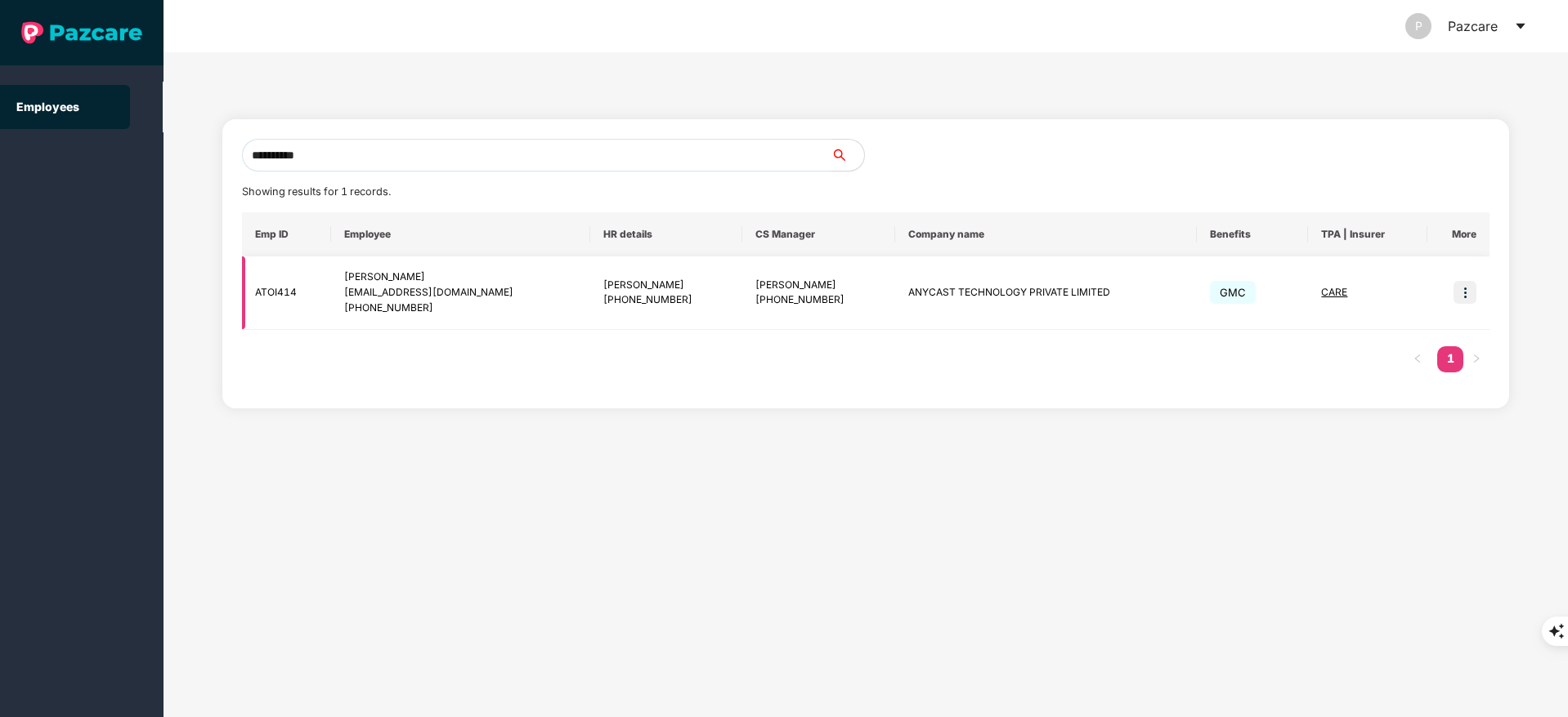
type input "**********"
drag, startPoint x: 737, startPoint y: 285, endPoint x: 811, endPoint y: 286, distance: 74.0
click at [811, 286] on td "[PERSON_NAME] [PHONE_NUMBER]" at bounding box center [818, 293] width 152 height 74
copy div "[PERSON_NAME]"
drag, startPoint x: 347, startPoint y: 275, endPoint x: 445, endPoint y: 308, distance: 103.4
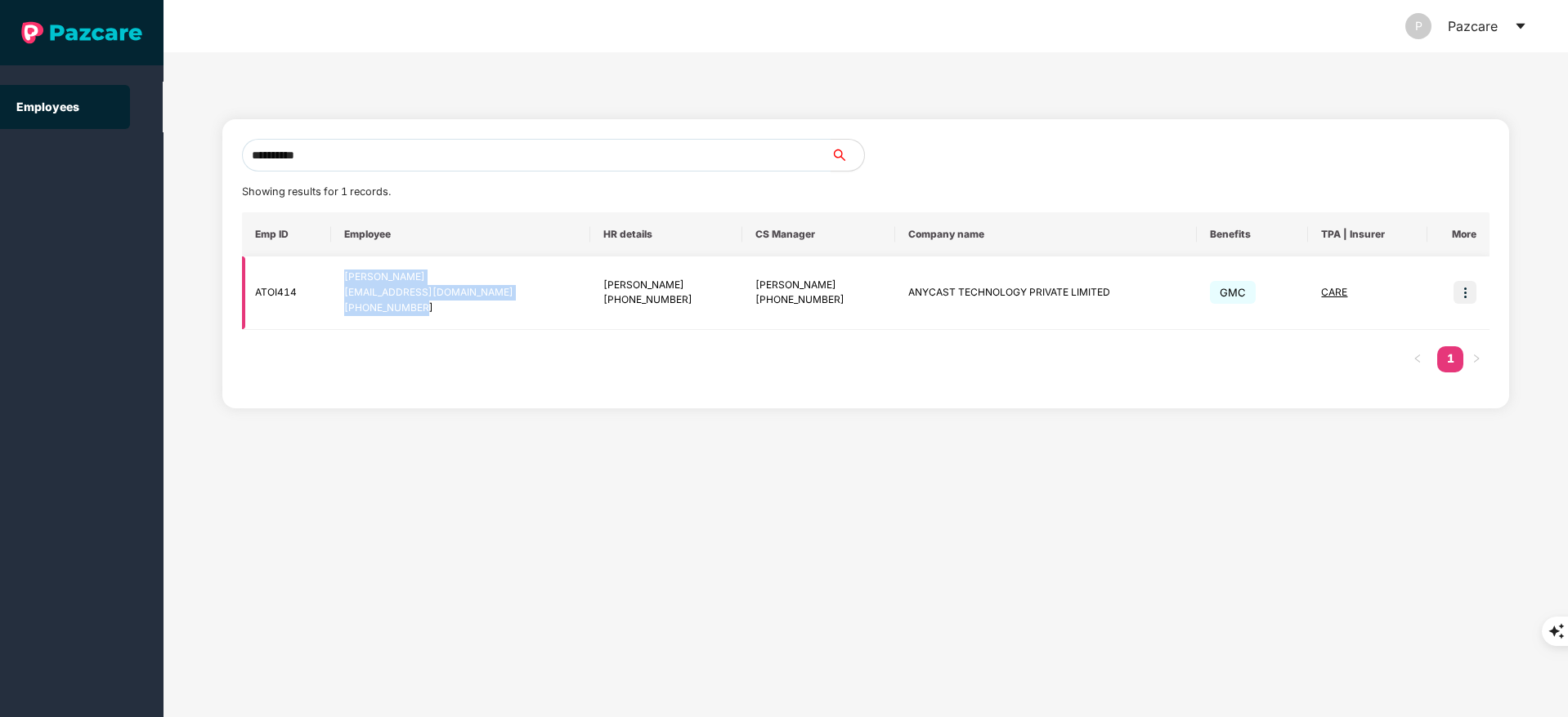
click at [445, 308] on div "[PERSON_NAME] [PERSON_NAME][EMAIL_ADDRESS][DOMAIN_NAME] [PHONE_NUMBER]" at bounding box center [460, 293] width 232 height 47
copy div "[PERSON_NAME] [PERSON_NAME][EMAIL_ADDRESS][DOMAIN_NAME] [PHONE_NUMBER]"
drag, startPoint x: 892, startPoint y: 289, endPoint x: 1094, endPoint y: 297, distance: 202.2
click at [1094, 297] on td "ANYCAST TECHNOLOGY PRIVATE LIMITED" at bounding box center [1046, 293] width 301 height 74
copy td "ANYCAST TECHNOLOGY PRIVATE LIMITED"
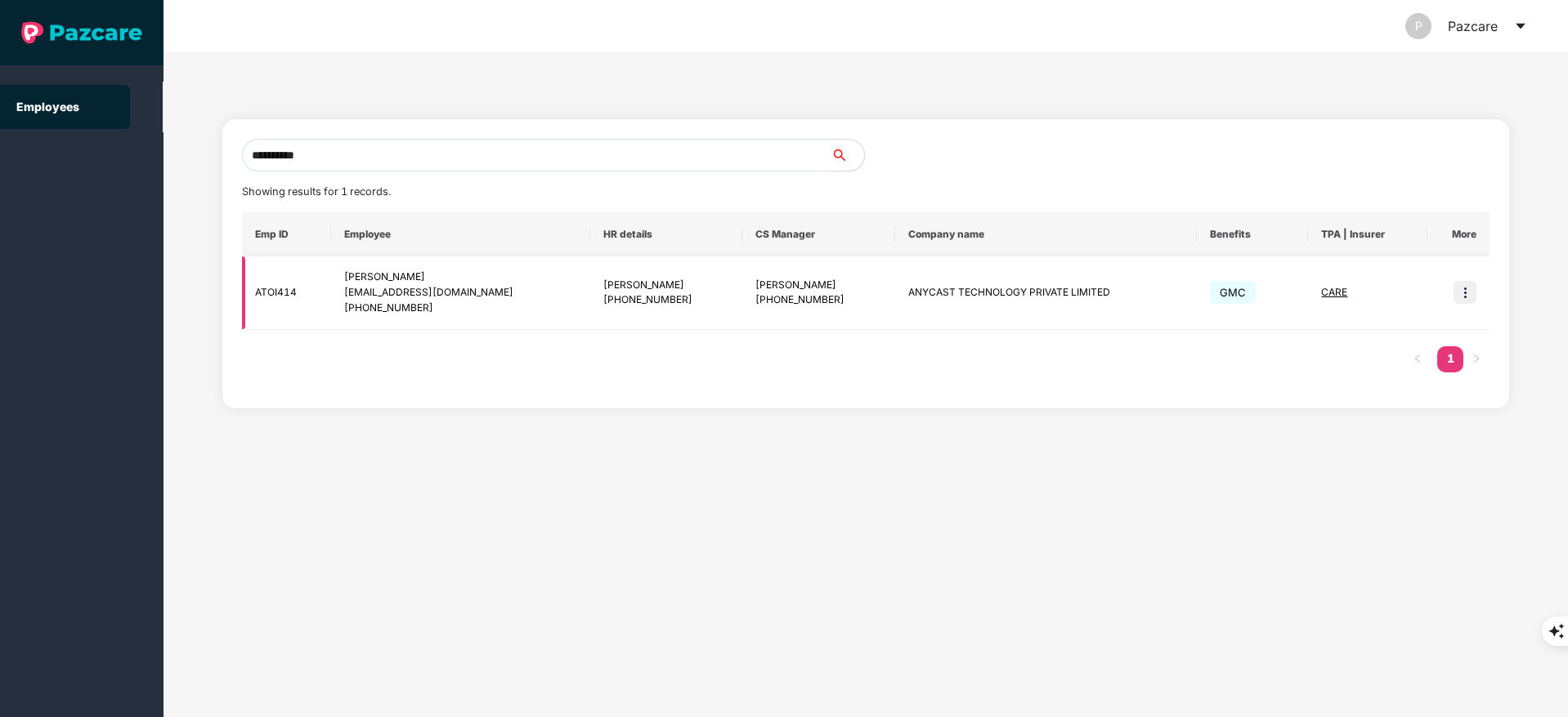
click at [873, 282] on td "[PERSON_NAME] [PHONE_NUMBER]" at bounding box center [818, 293] width 152 height 74
drag, startPoint x: 763, startPoint y: 295, endPoint x: 819, endPoint y: 304, distance: 56.7
click at [819, 304] on div "[PHONE_NUMBER]" at bounding box center [819, 300] width 127 height 16
drag, startPoint x: 760, startPoint y: 297, endPoint x: 828, endPoint y: 301, distance: 68.1
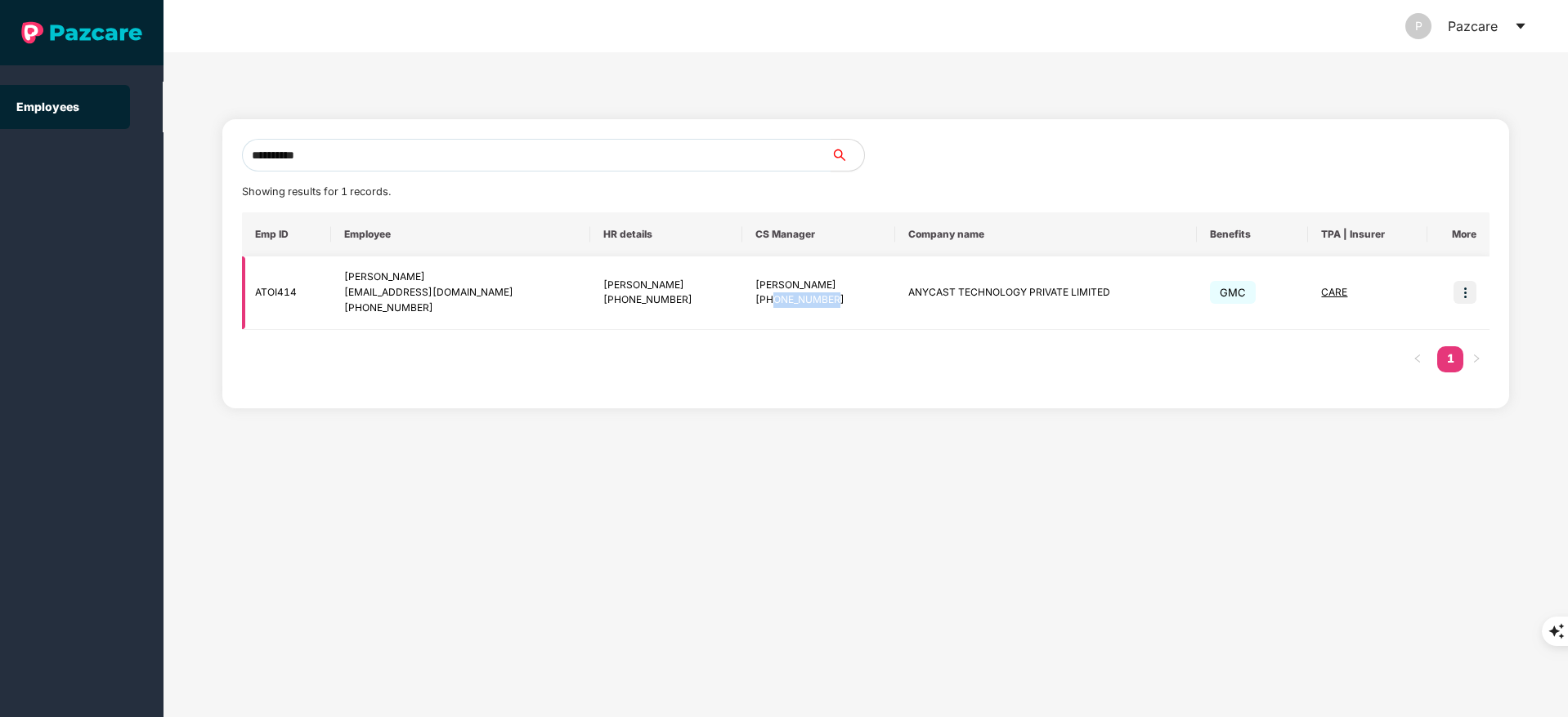
click at [828, 301] on div "[PHONE_NUMBER]" at bounding box center [819, 300] width 127 height 16
copy div "9220941792"
